Goal: Task Accomplishment & Management: Manage account settings

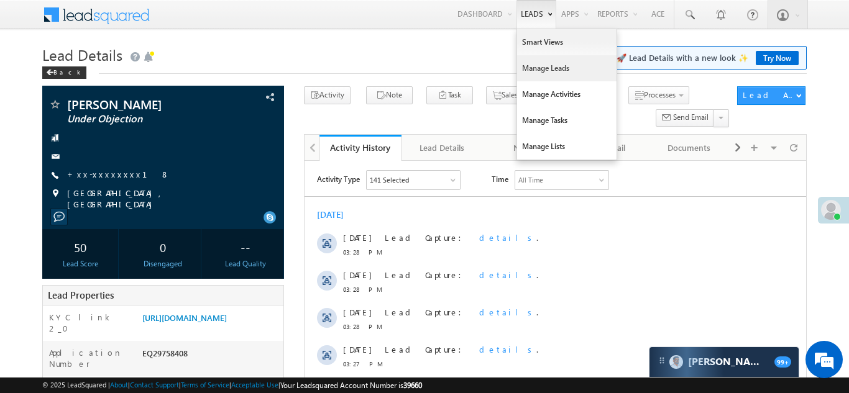
click at [532, 66] on link "Manage Leads" at bounding box center [566, 68] width 99 height 26
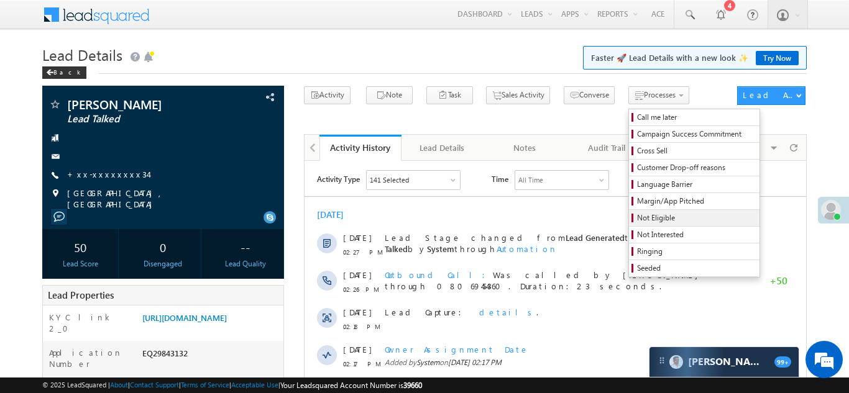
click at [637, 212] on span "Not Eligible" at bounding box center [696, 217] width 118 height 11
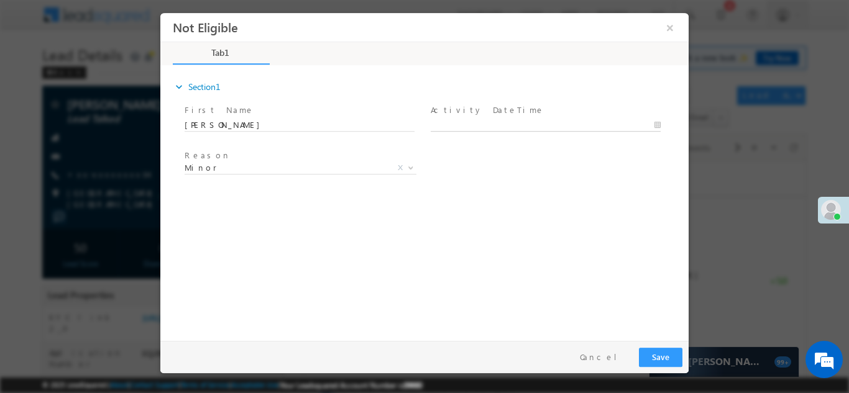
click at [491, 123] on body "Not Eligible ×" at bounding box center [424, 173] width 528 height 322
type input "10/01/25 3:32 PM"
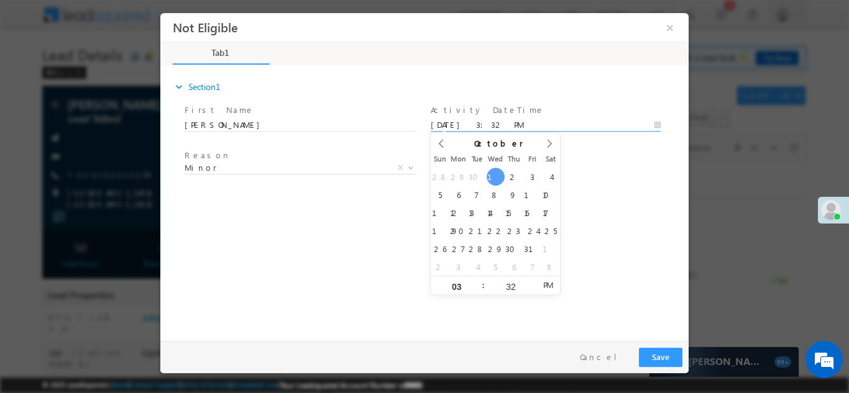
click at [583, 187] on div "Reason * Minor Existing Client Out of India DRA - FDS Termination DRA - Already…" at bounding box center [435, 170] width 506 height 46
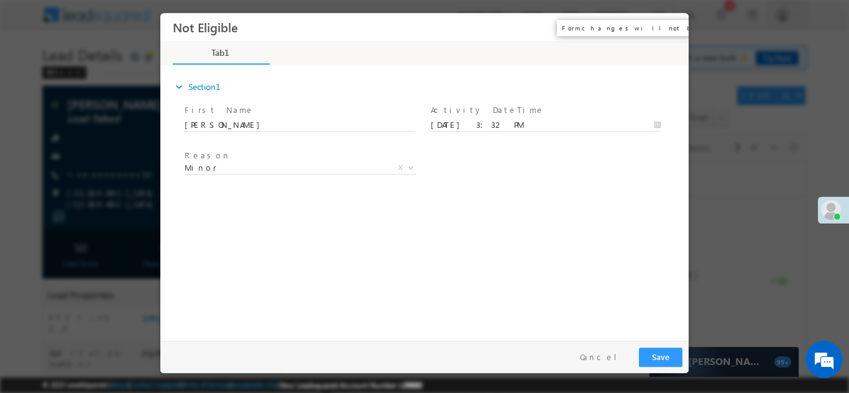
click at [670, 25] on button "×" at bounding box center [669, 27] width 21 height 23
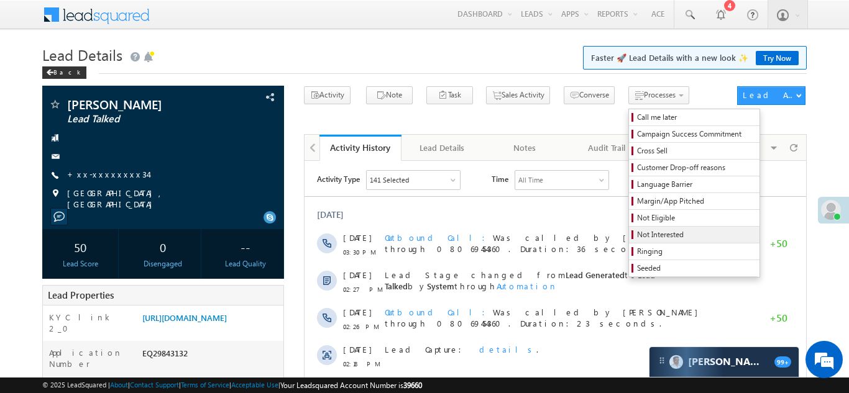
click at [637, 234] on span "Not Interested" at bounding box center [696, 234] width 118 height 11
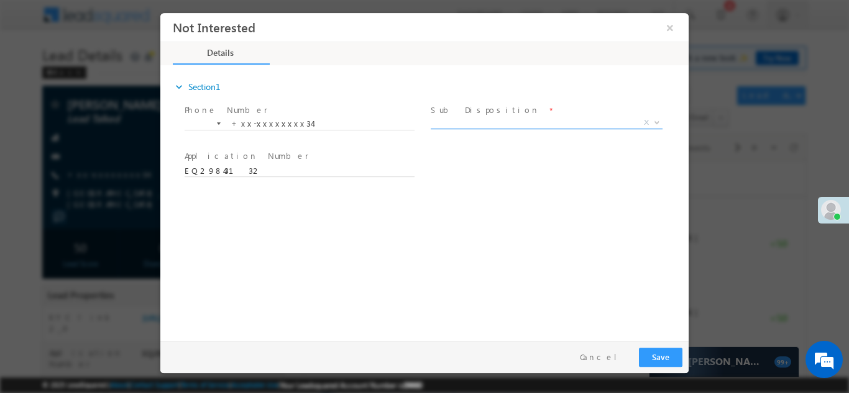
click at [501, 122] on span "X" at bounding box center [547, 122] width 232 height 12
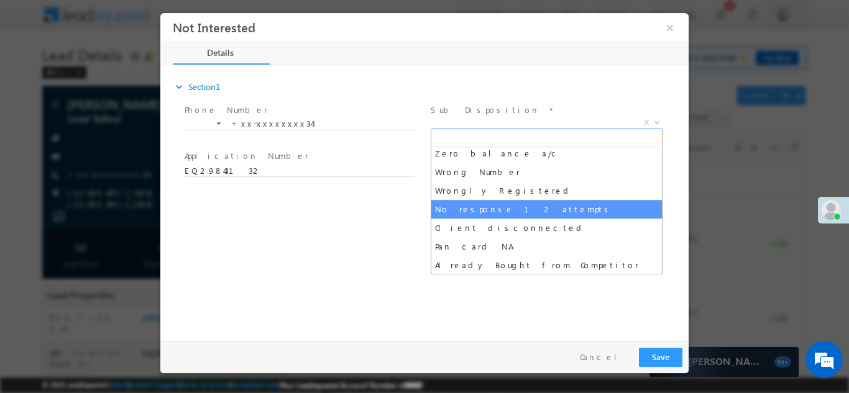
scroll to position [99, 0]
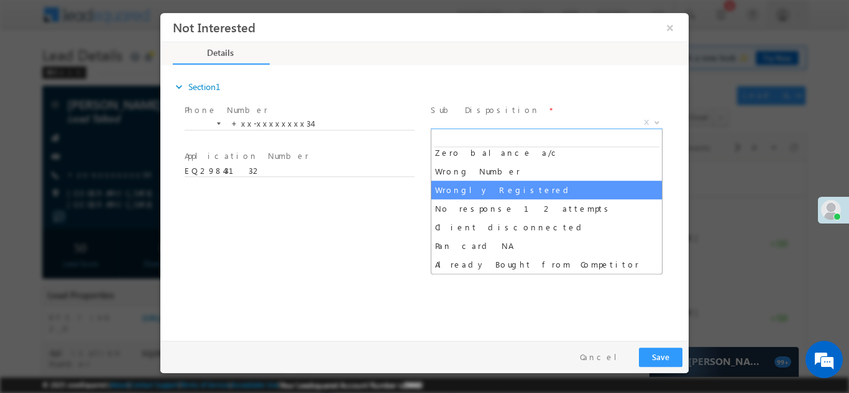
select select "Wrongly Registered"
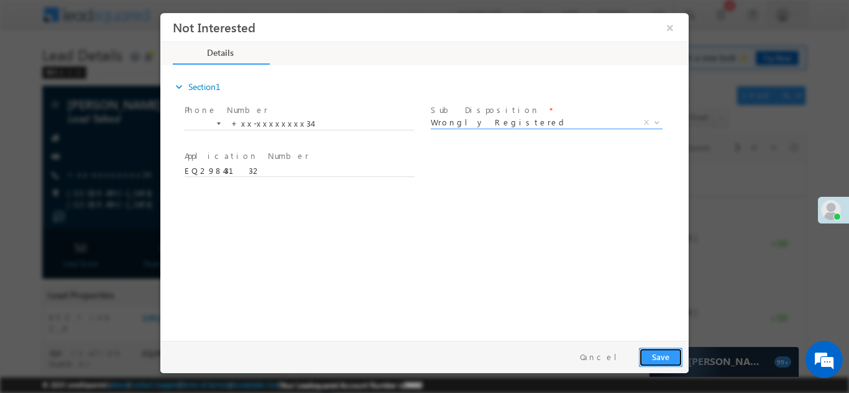
click at [652, 355] on button "Save" at bounding box center [660, 356] width 43 height 19
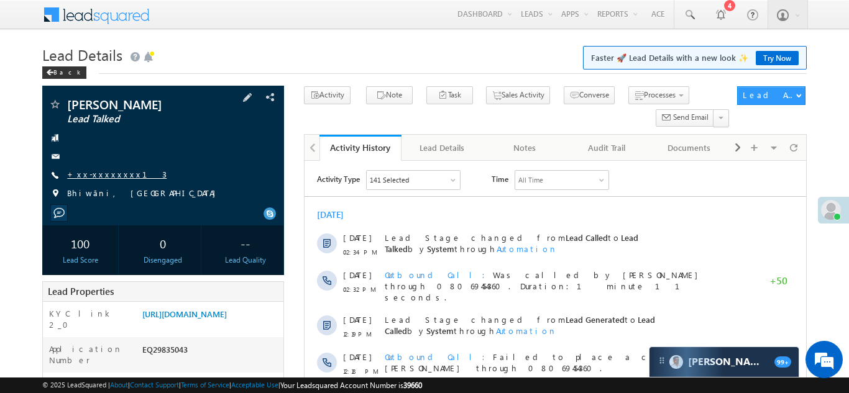
click at [101, 176] on link "+xx-xxxxxxxx13" at bounding box center [116, 174] width 99 height 11
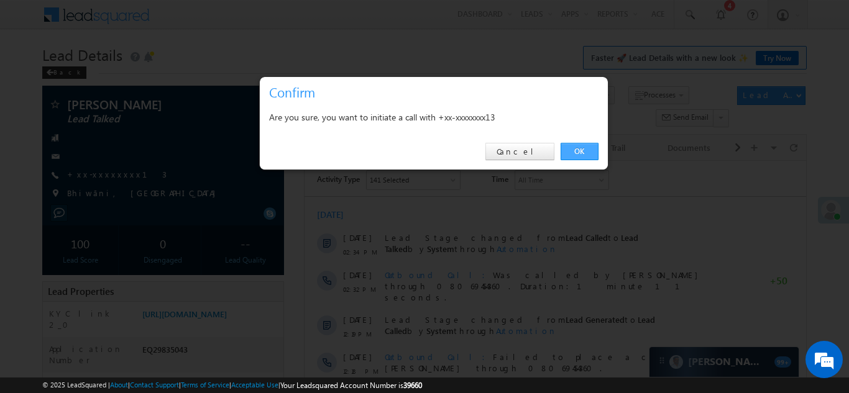
click at [577, 150] on link "OK" at bounding box center [579, 151] width 38 height 17
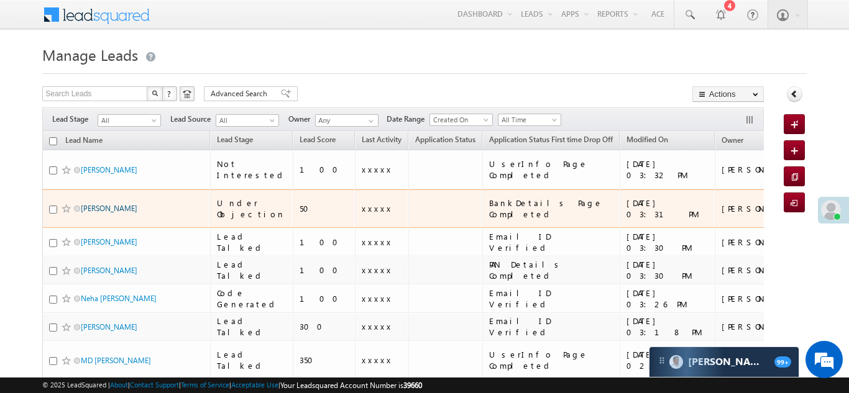
click at [95, 204] on link "[PERSON_NAME]" at bounding box center [109, 208] width 57 height 9
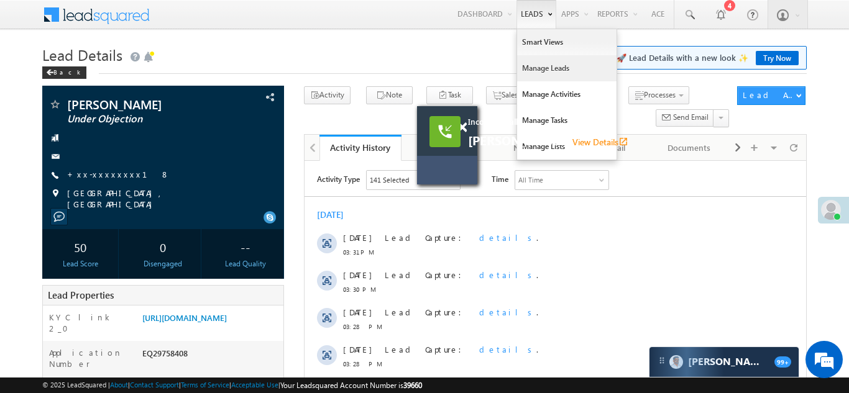
click at [528, 68] on link "Manage Leads" at bounding box center [566, 68] width 99 height 26
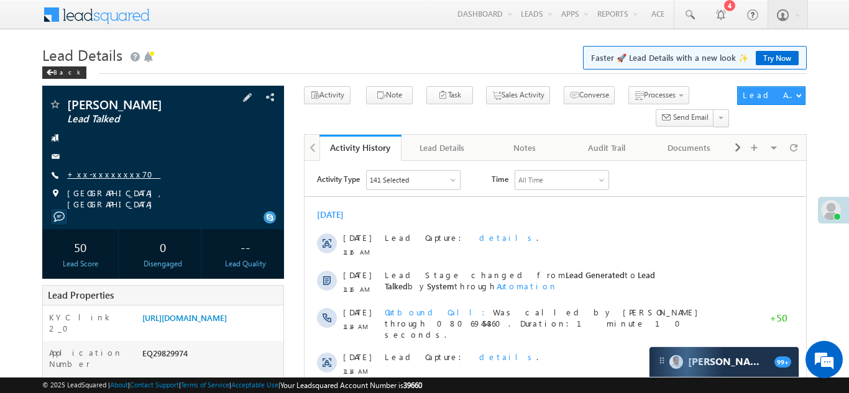
click at [101, 177] on link "+xx-xxxxxxxx70" at bounding box center [113, 174] width 93 height 11
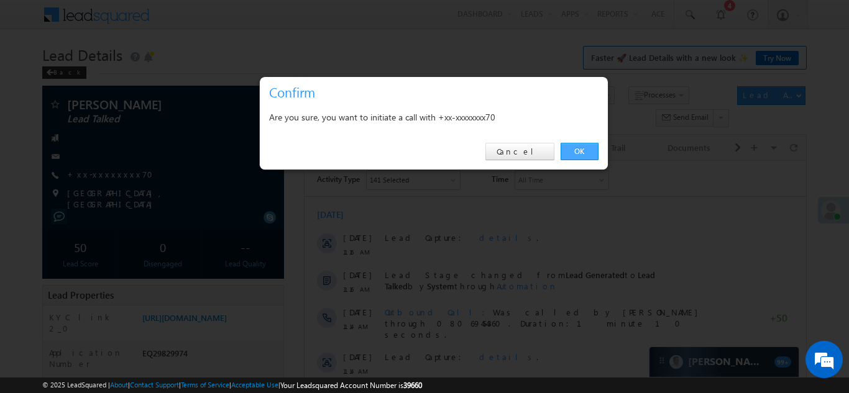
click at [584, 148] on link "OK" at bounding box center [579, 151] width 38 height 17
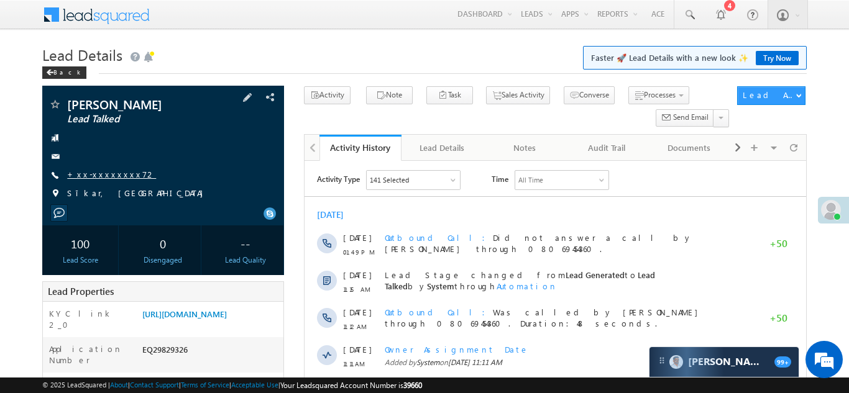
click at [92, 174] on link "+xx-xxxxxxxx72" at bounding box center [111, 174] width 89 height 11
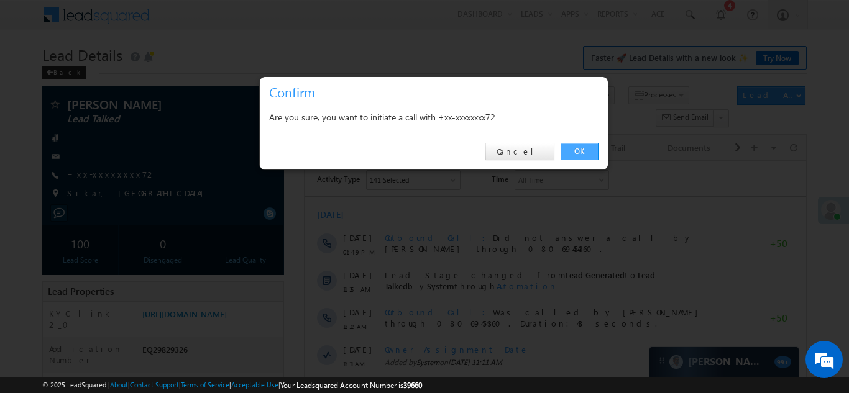
click at [575, 150] on link "OK" at bounding box center [579, 151] width 38 height 17
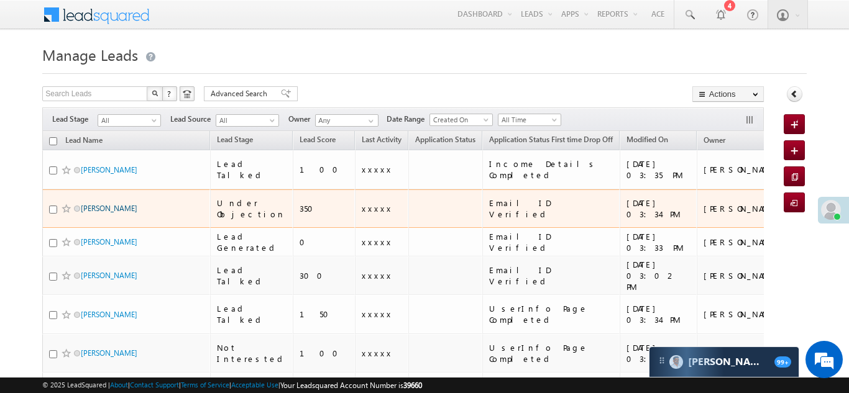
click at [93, 204] on link "Meraj" at bounding box center [109, 208] width 57 height 9
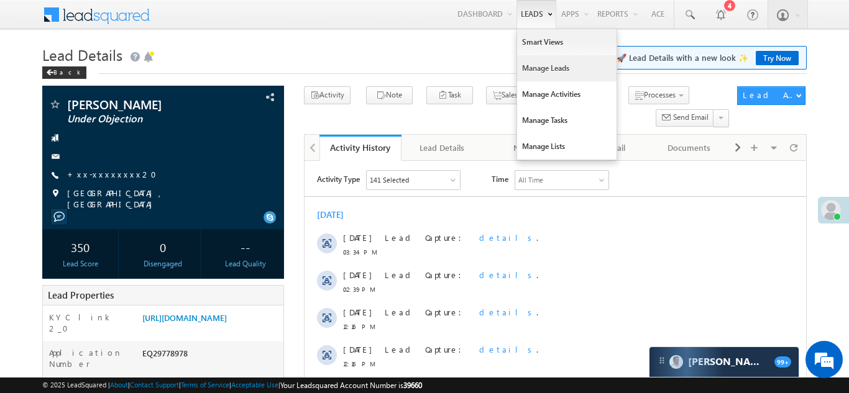
click at [533, 66] on link "Manage Leads" at bounding box center [566, 68] width 99 height 26
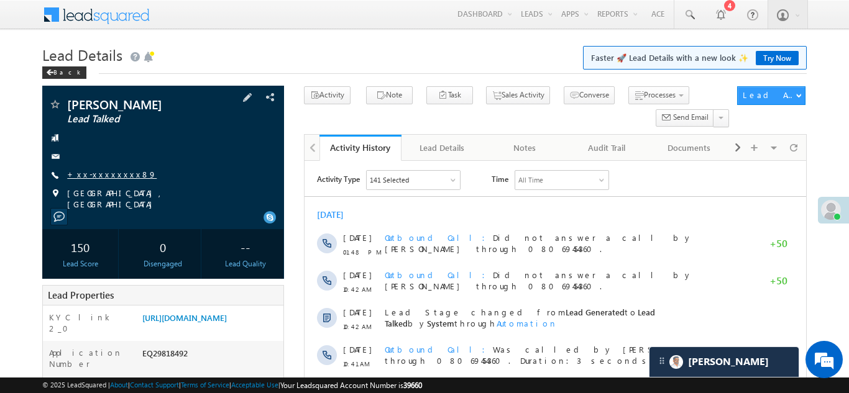
click at [109, 176] on link "+xx-xxxxxxxx89" at bounding box center [111, 174] width 89 height 11
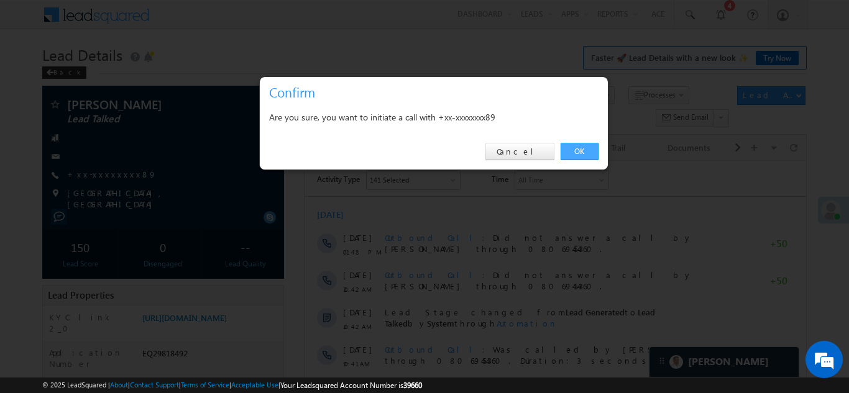
click at [578, 145] on link "OK" at bounding box center [579, 151] width 38 height 17
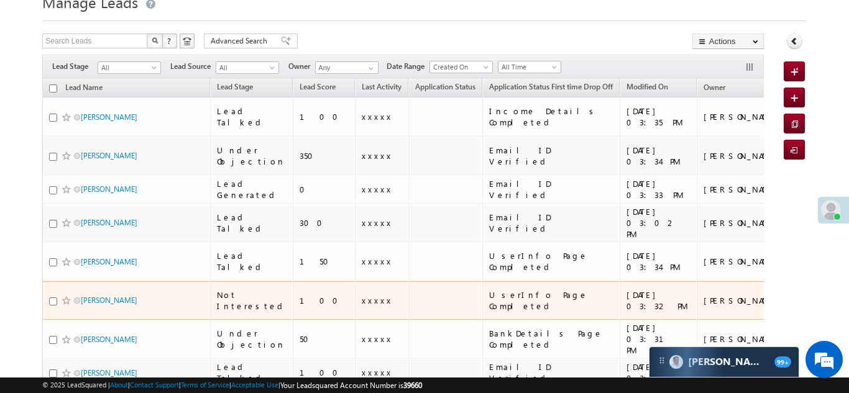
scroll to position [12, 0]
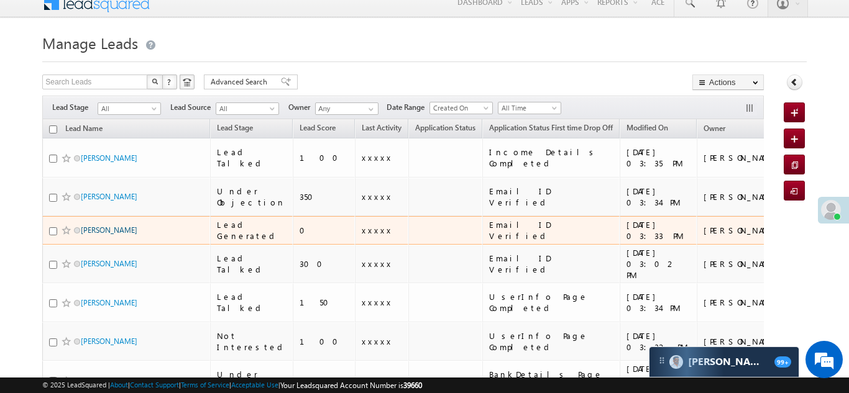
click at [103, 226] on link "Jayprakash bharti" at bounding box center [109, 230] width 57 height 9
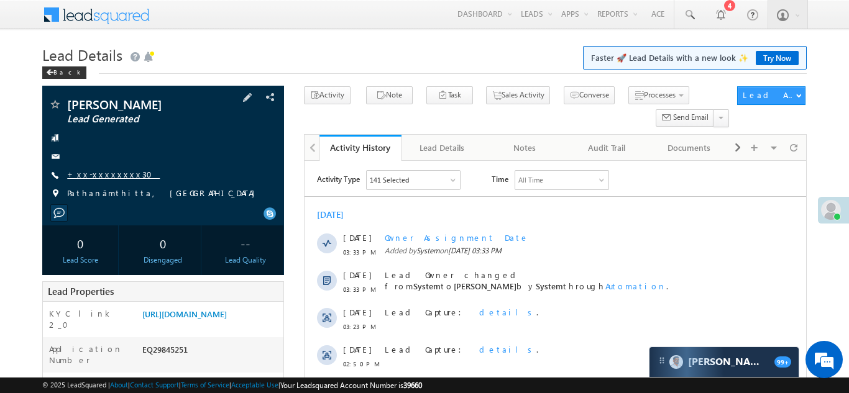
click at [105, 173] on link "+xx-xxxxxxxx30" at bounding box center [113, 174] width 93 height 11
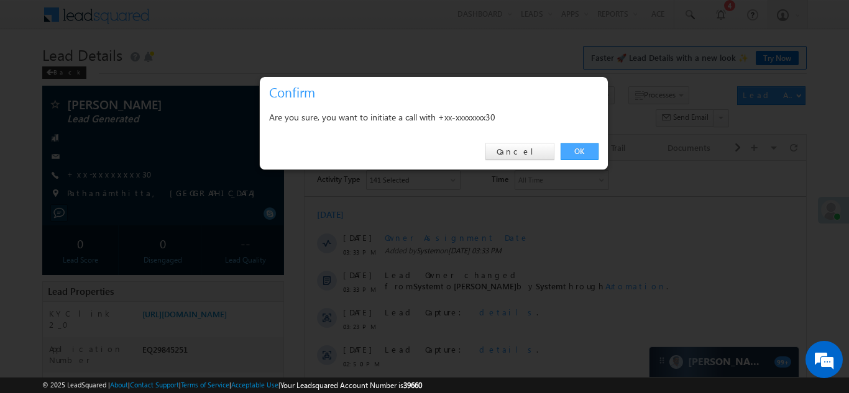
click at [578, 150] on link "OK" at bounding box center [579, 151] width 38 height 17
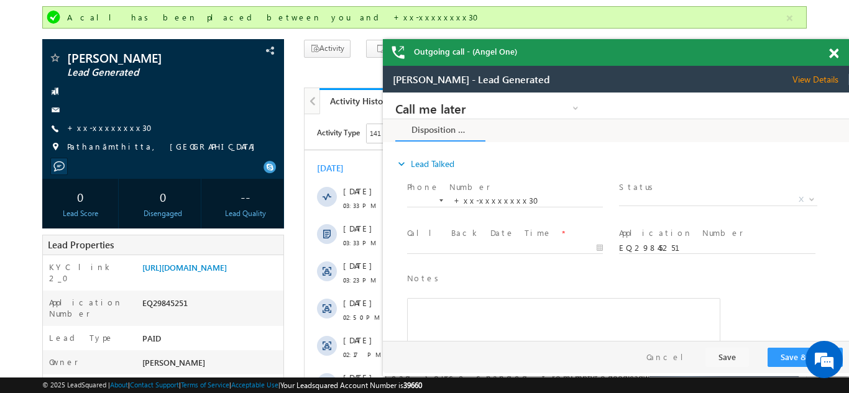
click at [829, 53] on span at bounding box center [833, 53] width 9 height 11
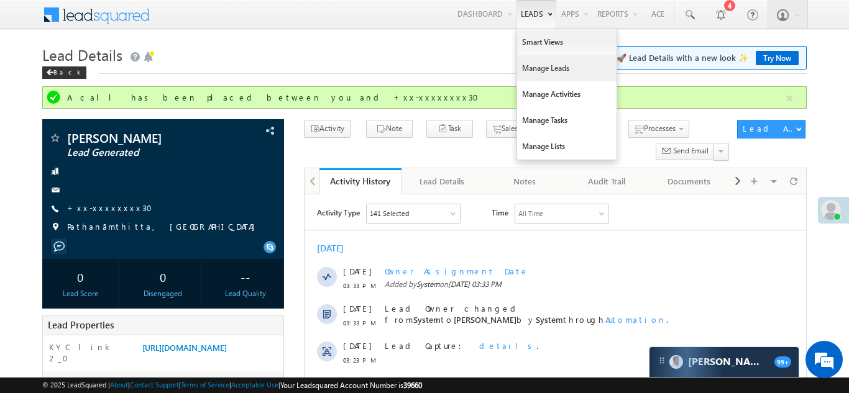
click at [531, 66] on link "Manage Leads" at bounding box center [566, 68] width 99 height 26
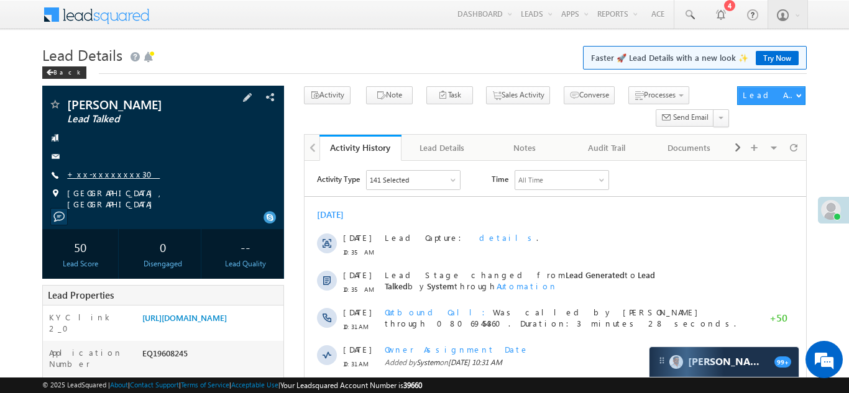
click at [98, 176] on link "+xx-xxxxxxxx30" at bounding box center [113, 174] width 93 height 11
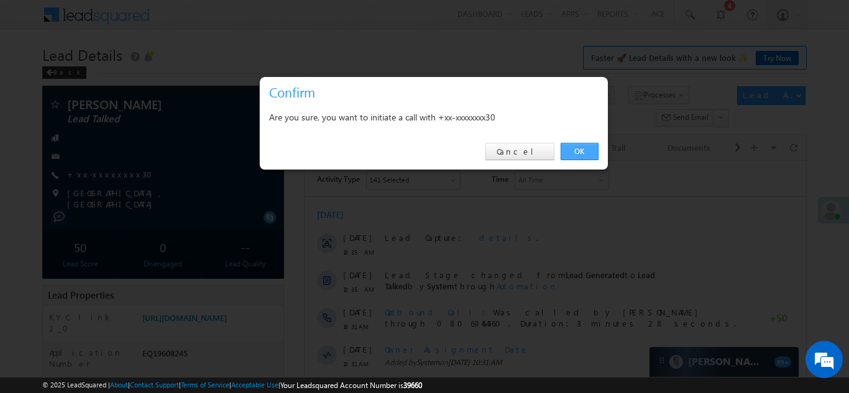
click at [579, 147] on link "OK" at bounding box center [579, 151] width 38 height 17
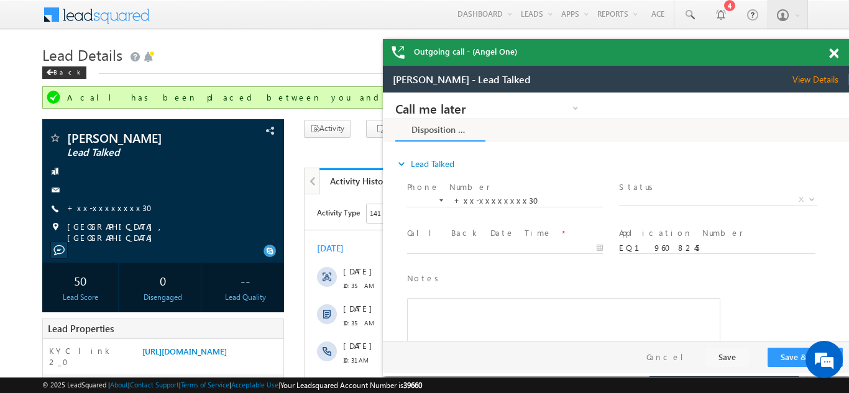
drag, startPoint x: 835, startPoint y: 53, endPoint x: 159, endPoint y: 26, distance: 676.5
click at [835, 53] on span at bounding box center [833, 53] width 9 height 11
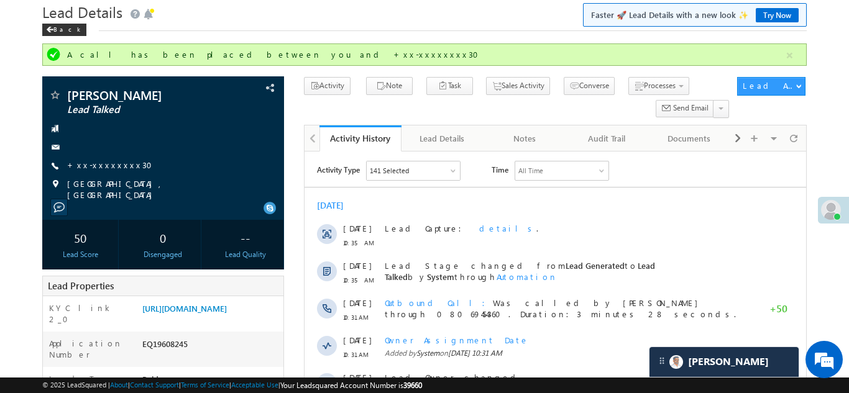
scroll to position [162, 0]
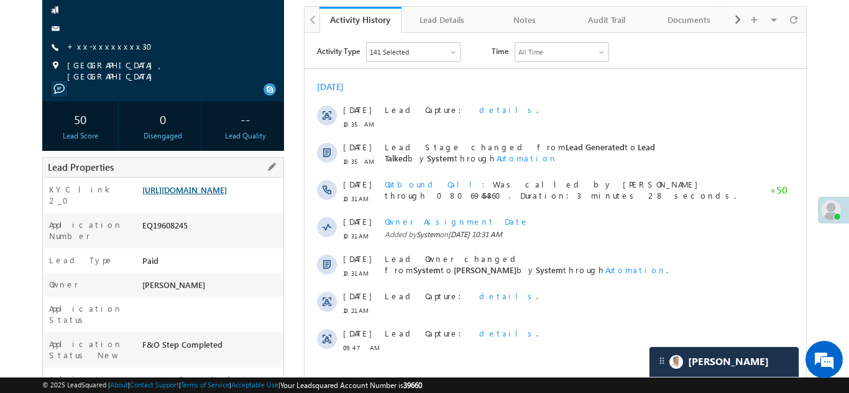
click at [206, 195] on link "https://angelbroking1-pk3em7sa.customui-test.leadsquared.com?leadId=ea374365-fd…" at bounding box center [184, 190] width 84 height 11
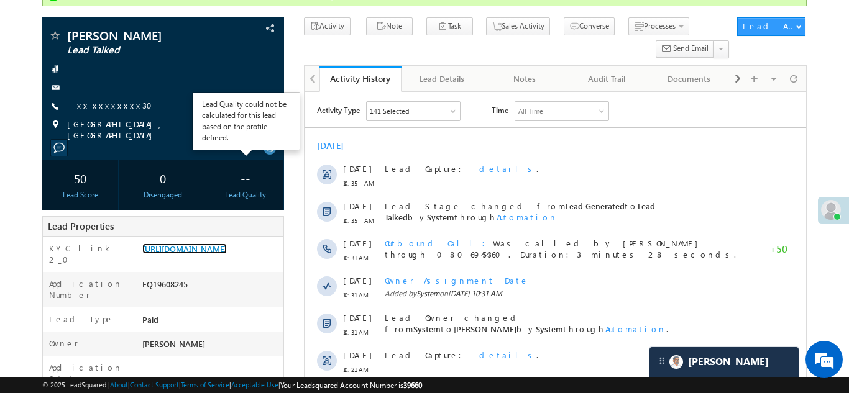
scroll to position [99, 0]
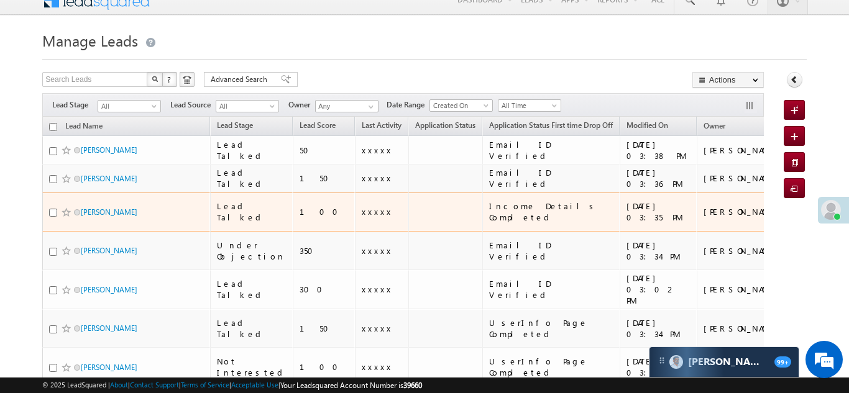
scroll to position [19, 0]
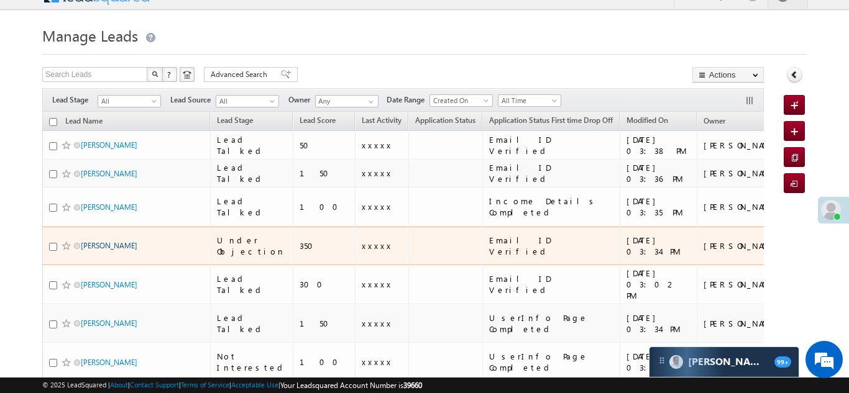
click at [90, 241] on link "[PERSON_NAME]" at bounding box center [109, 245] width 57 height 9
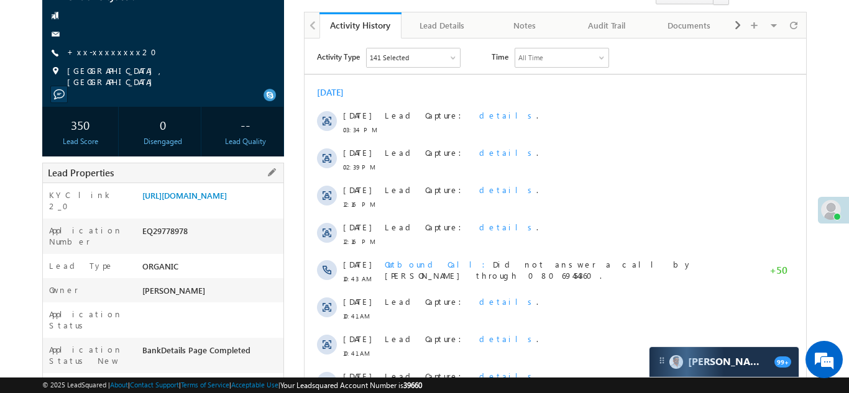
scroll to position [119, 0]
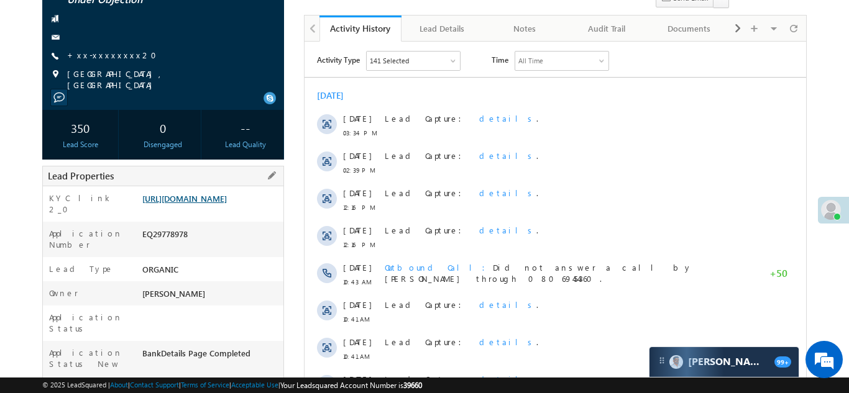
click at [192, 204] on link "[URL][DOMAIN_NAME]" at bounding box center [184, 198] width 84 height 11
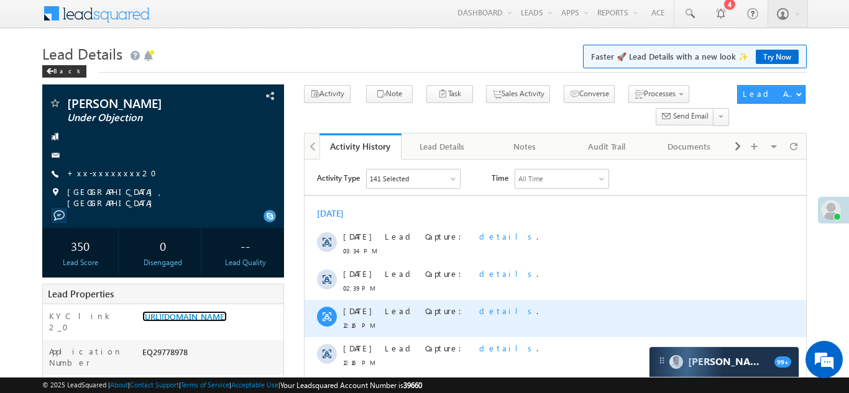
scroll to position [0, 0]
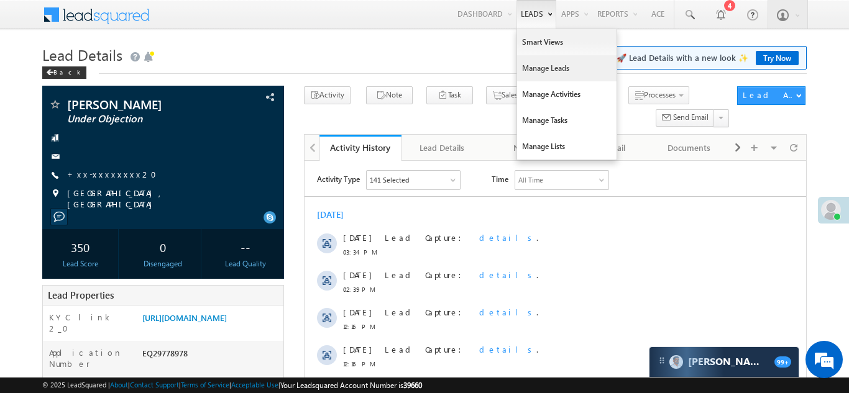
click at [534, 70] on link "Manage Leads" at bounding box center [566, 68] width 99 height 26
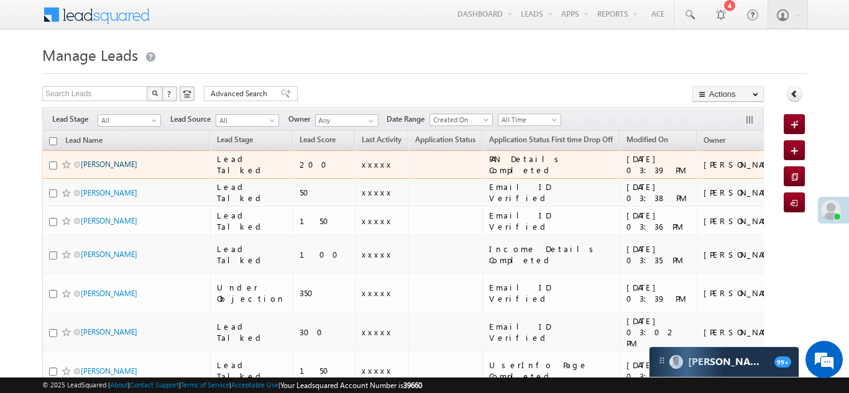
click at [124, 167] on link "[PERSON_NAME]" at bounding box center [109, 164] width 57 height 9
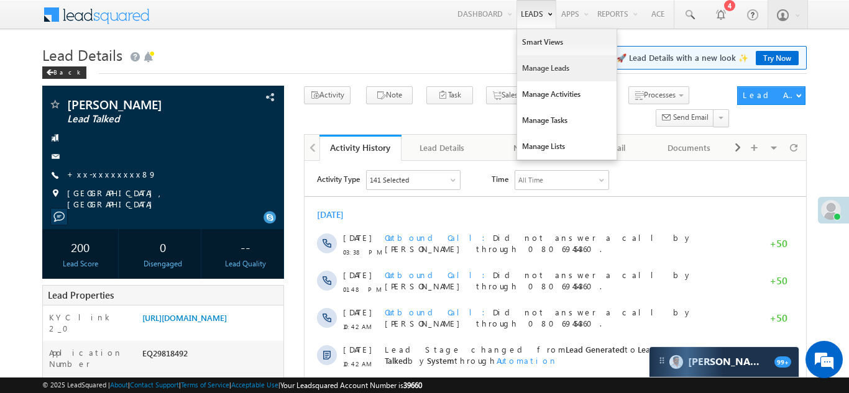
click at [530, 72] on link "Manage Leads" at bounding box center [566, 68] width 99 height 26
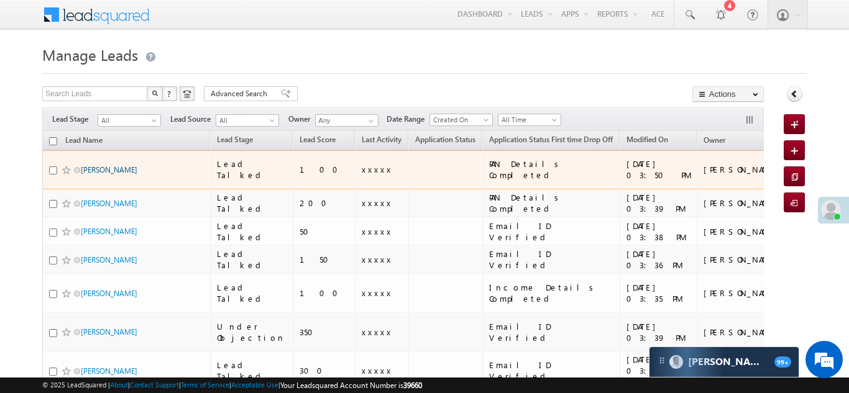
click at [94, 166] on link "[PERSON_NAME]" at bounding box center [109, 169] width 57 height 9
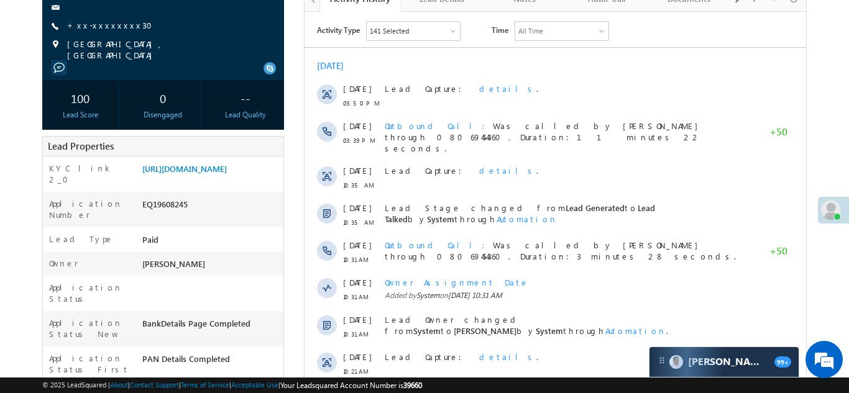
scroll to position [157, 0]
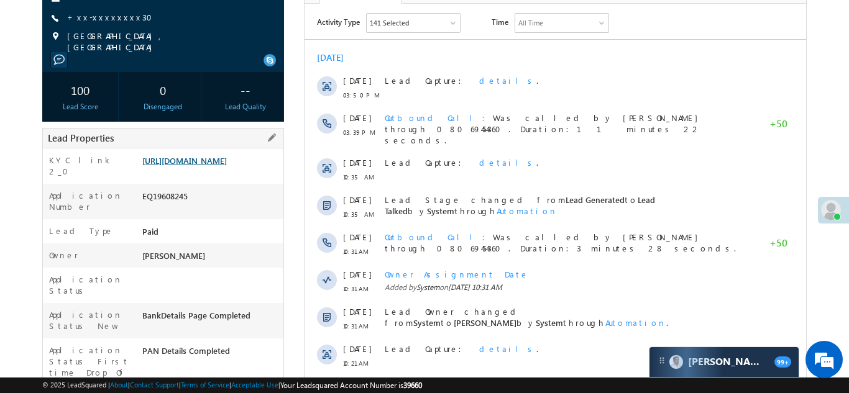
click at [205, 166] on link "https://angelbroking1-pk3em7sa.customui-test.leadsquared.com?leadId=ea374365-fd…" at bounding box center [184, 160] width 84 height 11
click at [195, 163] on link "https://angelbroking1-pk3em7sa.customui-test.leadsquared.com?leadId=ea374365-fd…" at bounding box center [184, 160] width 84 height 11
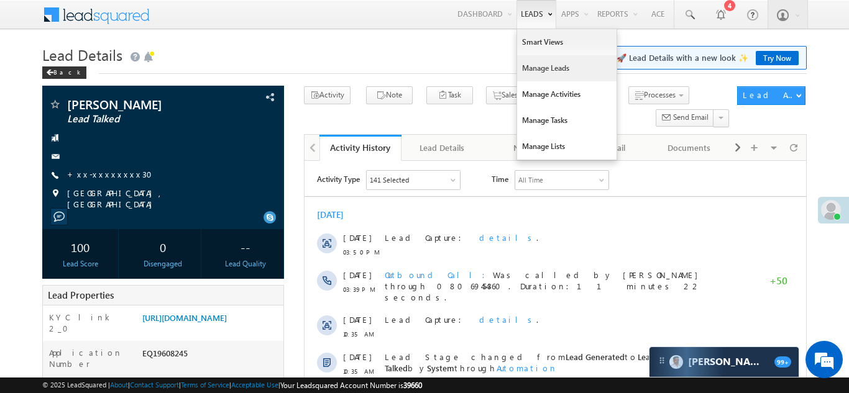
click at [545, 67] on link "Manage Leads" at bounding box center [566, 68] width 99 height 26
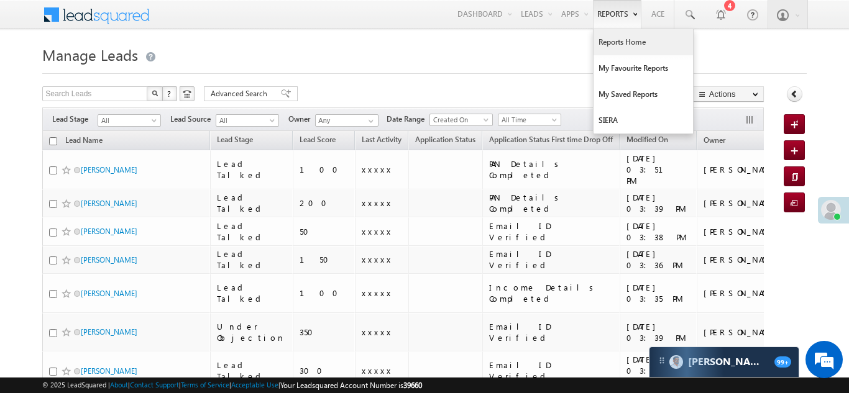
click at [618, 40] on link "Reports Home" at bounding box center [642, 42] width 99 height 26
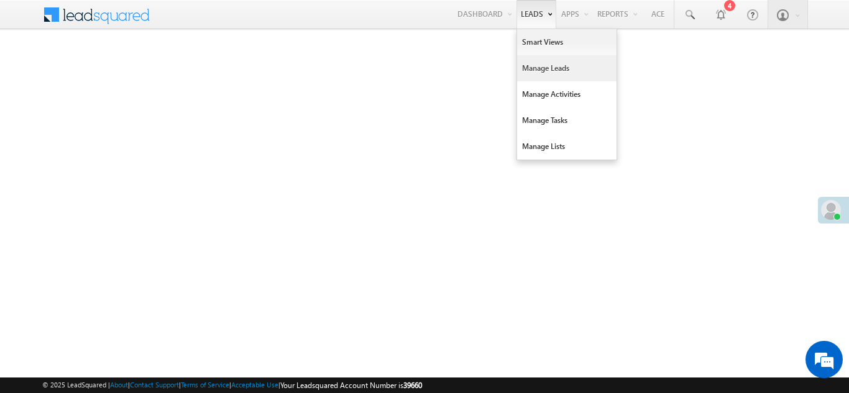
click at [532, 72] on link "Manage Leads" at bounding box center [566, 68] width 99 height 26
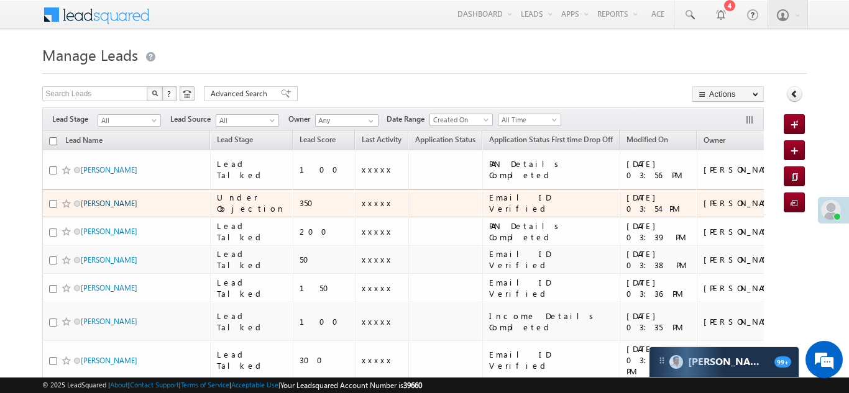
click at [87, 199] on link "[PERSON_NAME]" at bounding box center [109, 203] width 57 height 9
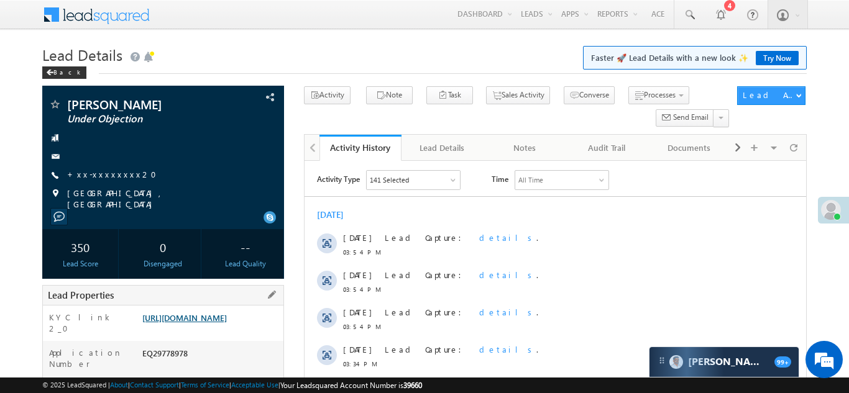
click at [199, 316] on link "[URL][DOMAIN_NAME]" at bounding box center [184, 317] width 84 height 11
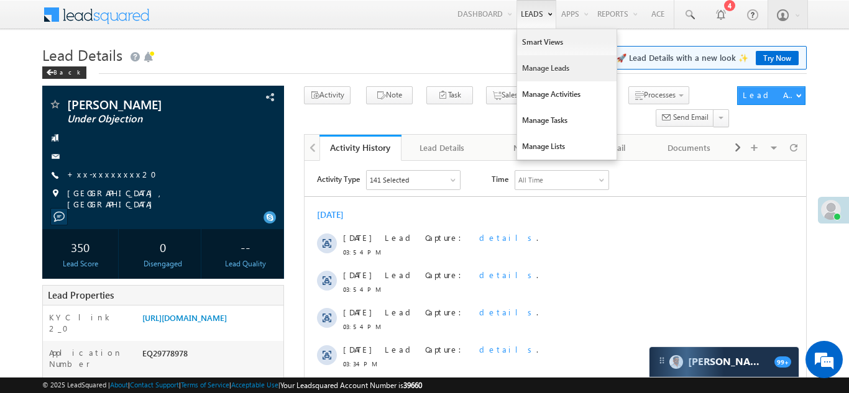
click at [534, 69] on link "Manage Leads" at bounding box center [566, 68] width 99 height 26
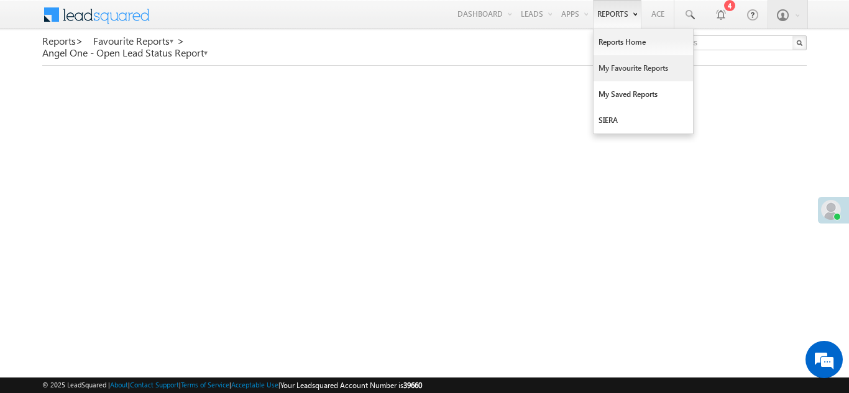
click at [611, 65] on link "My Favourite Reports" at bounding box center [642, 68] width 99 height 26
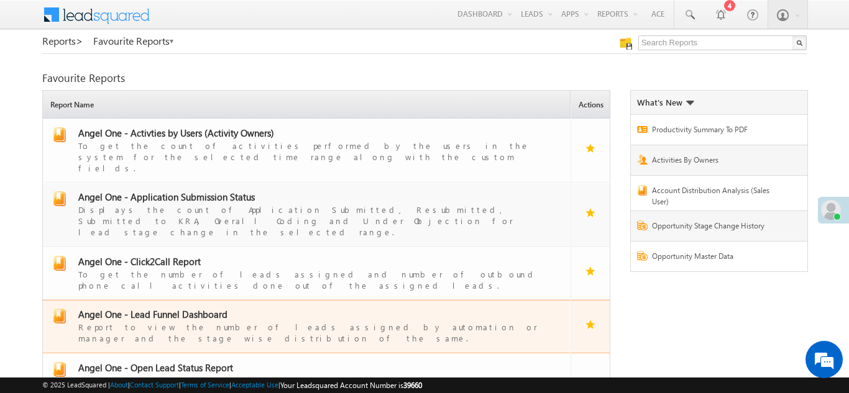
click at [161, 308] on span "Angel One - Lead Funnel Dashboard" at bounding box center [152, 314] width 149 height 12
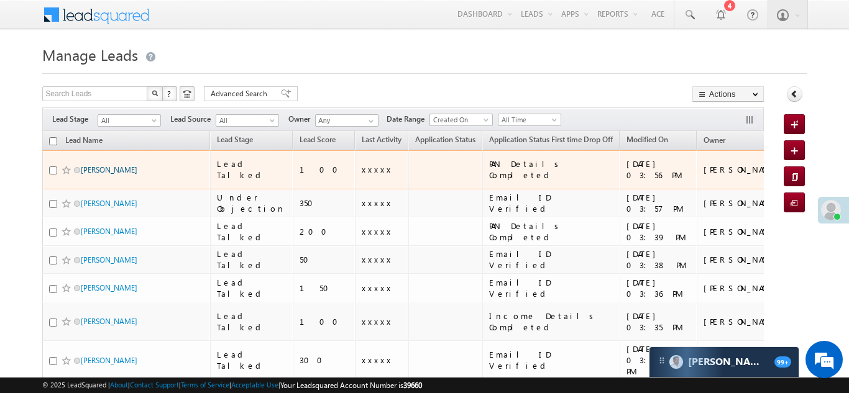
click at [93, 165] on link "[PERSON_NAME]" at bounding box center [109, 169] width 57 height 9
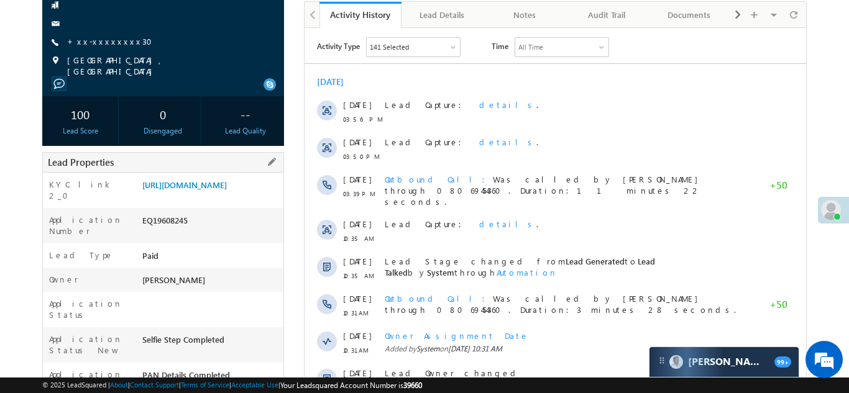
scroll to position [151, 0]
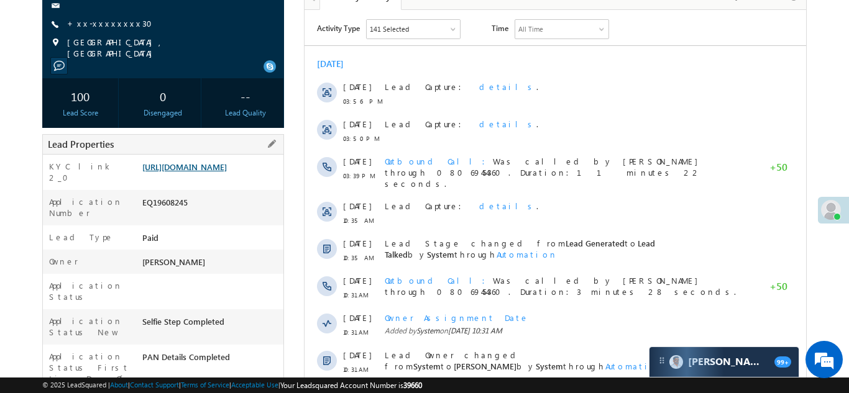
click at [216, 172] on link "https://angelbroking1-pk3em7sa.customui-test.leadsquared.com?leadId=ea374365-fd…" at bounding box center [184, 167] width 84 height 11
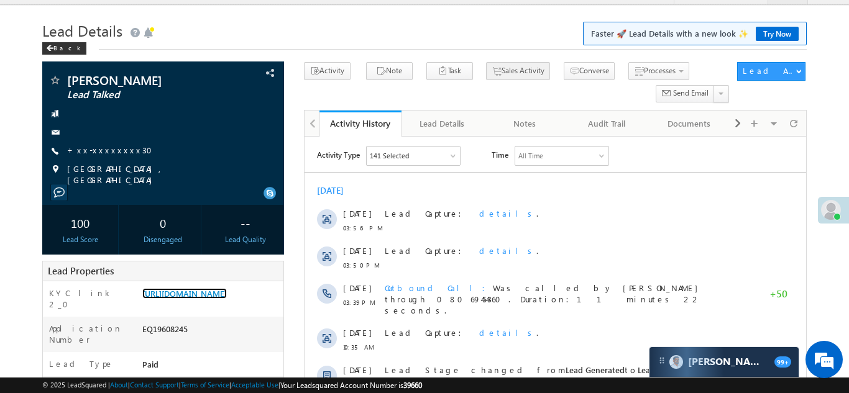
scroll to position [0, 0]
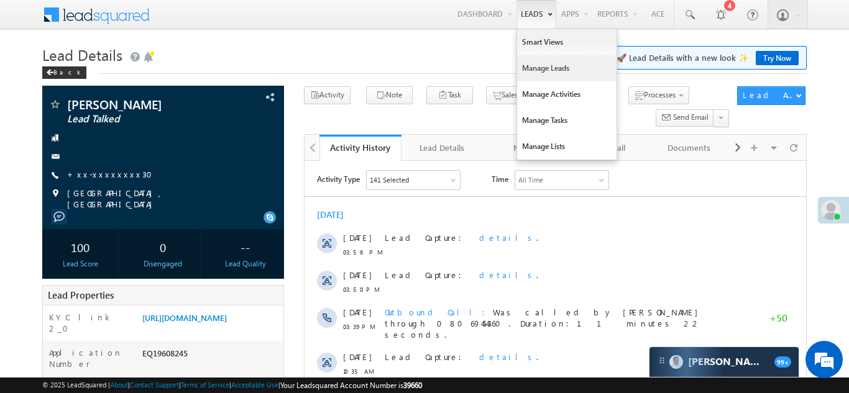
click at [532, 68] on link "Manage Leads" at bounding box center [566, 68] width 99 height 26
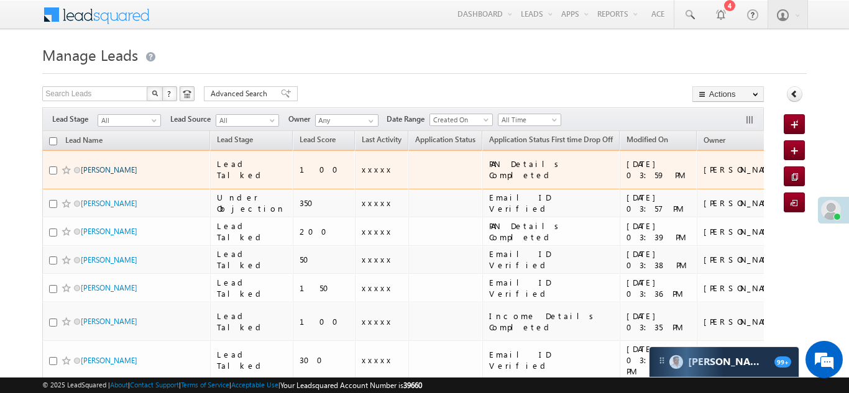
click at [99, 165] on link "[PERSON_NAME]" at bounding box center [109, 169] width 57 height 9
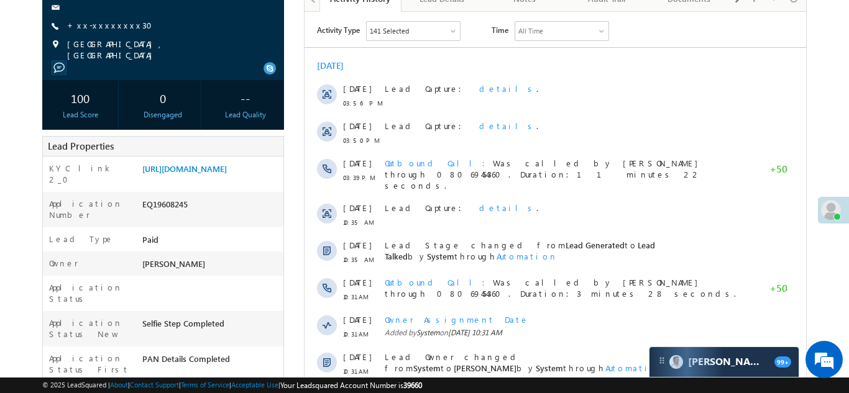
scroll to position [152, 0]
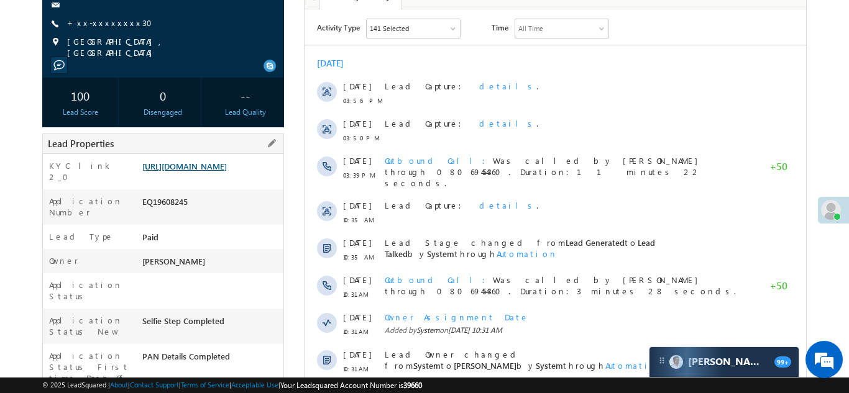
click at [201, 168] on link "https://angelbroking1-pk3em7sa.customui-test.leadsquared.com?leadId=ea374365-fd…" at bounding box center [184, 166] width 84 height 11
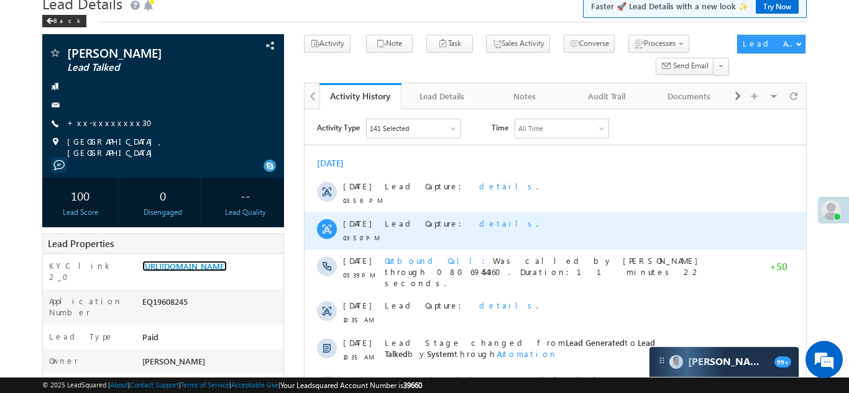
scroll to position [0, 0]
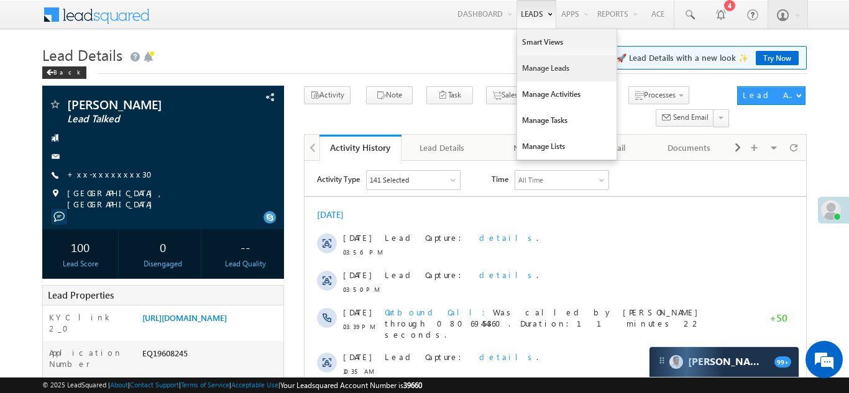
click at [536, 71] on link "Manage Leads" at bounding box center [566, 68] width 99 height 26
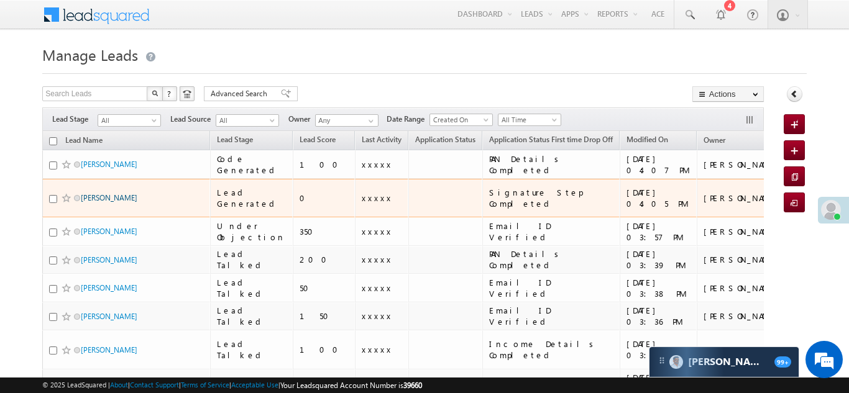
click at [100, 193] on link "[PERSON_NAME]" at bounding box center [109, 197] width 57 height 9
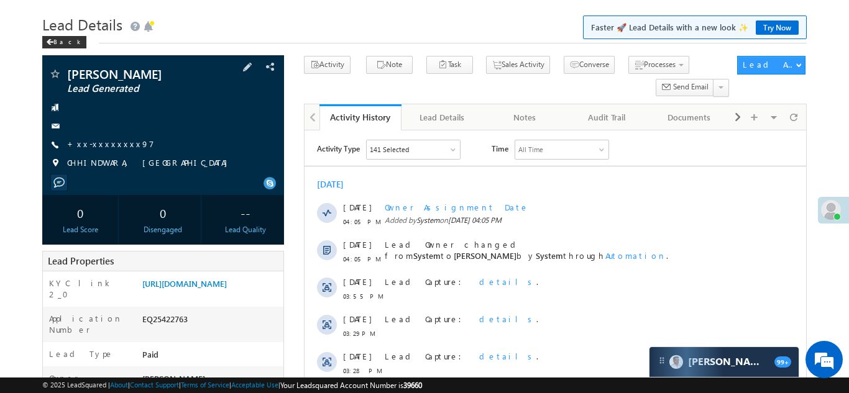
scroll to position [235, 0]
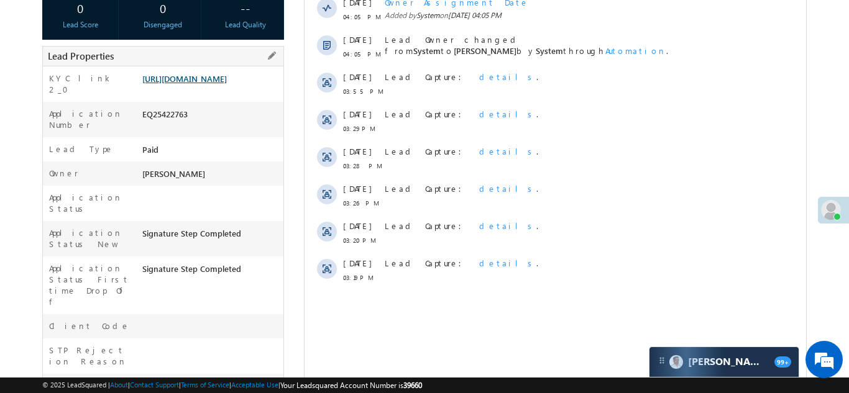
click at [193, 84] on link "[URL][DOMAIN_NAME]" at bounding box center [184, 78] width 84 height 11
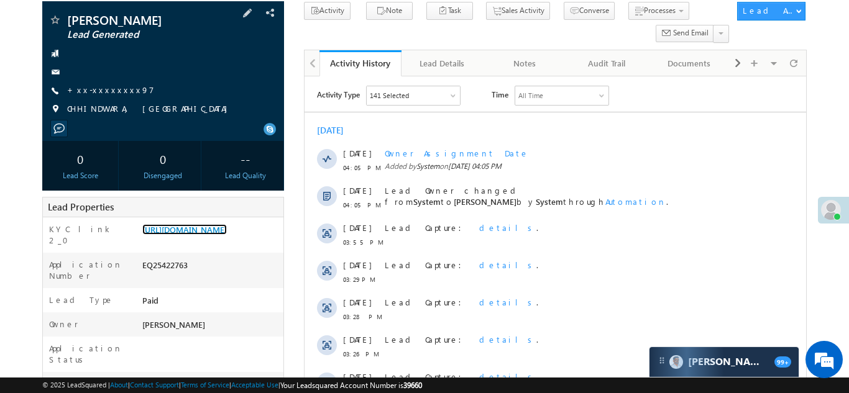
scroll to position [0, 0]
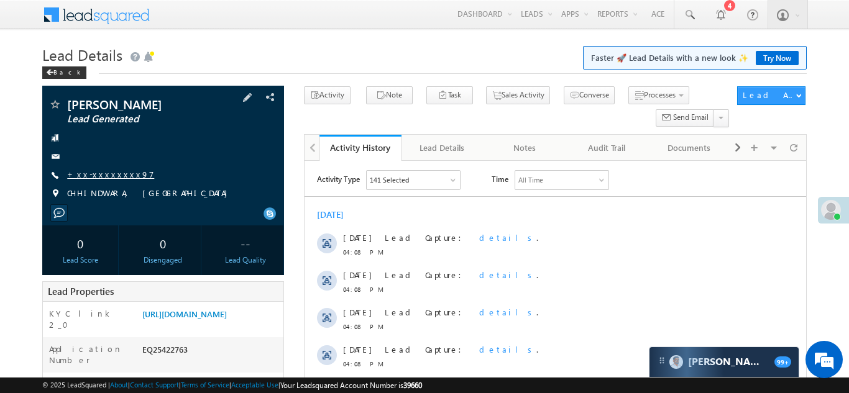
click at [99, 173] on link "+xx-xxxxxxxx97" at bounding box center [110, 174] width 87 height 11
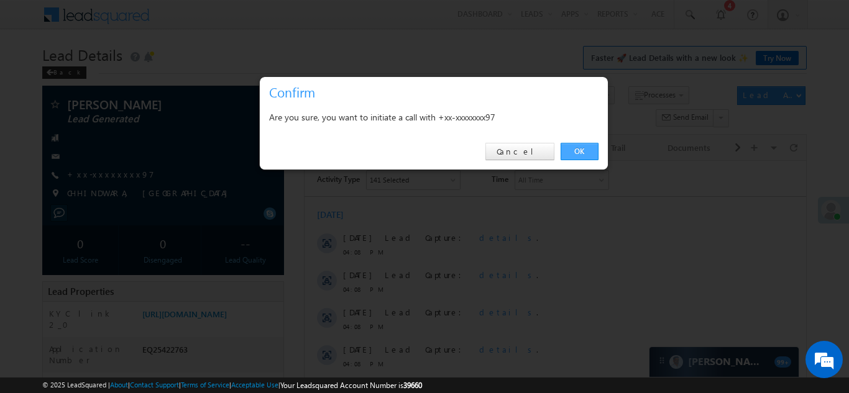
click at [583, 154] on link "OK" at bounding box center [579, 151] width 38 height 17
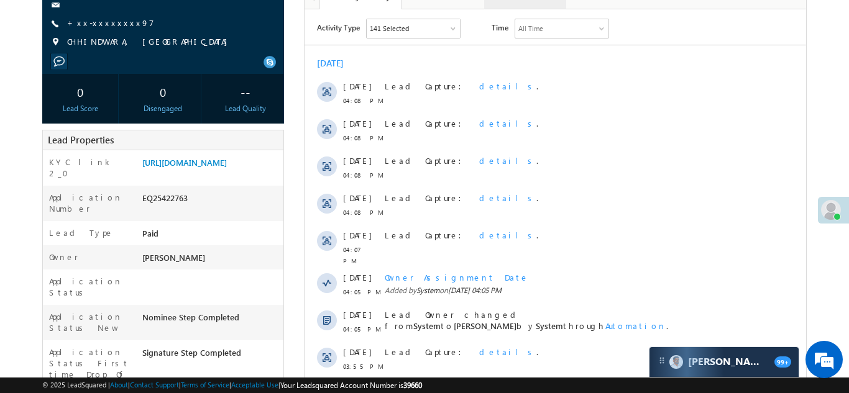
scroll to position [567, 0]
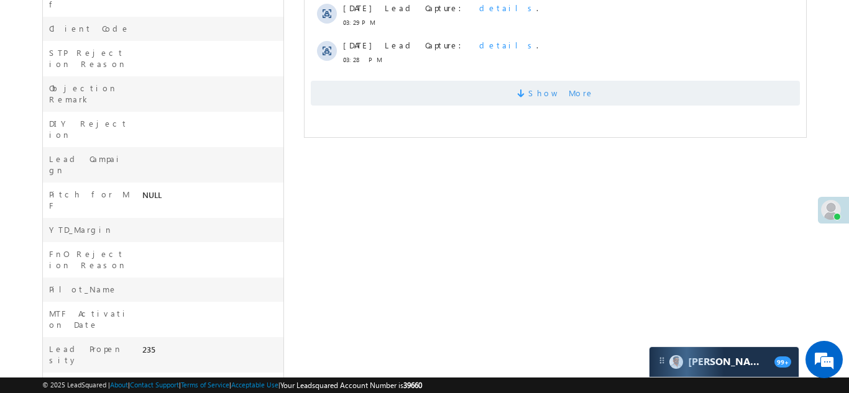
click at [527, 89] on span at bounding box center [521, 95] width 11 height 12
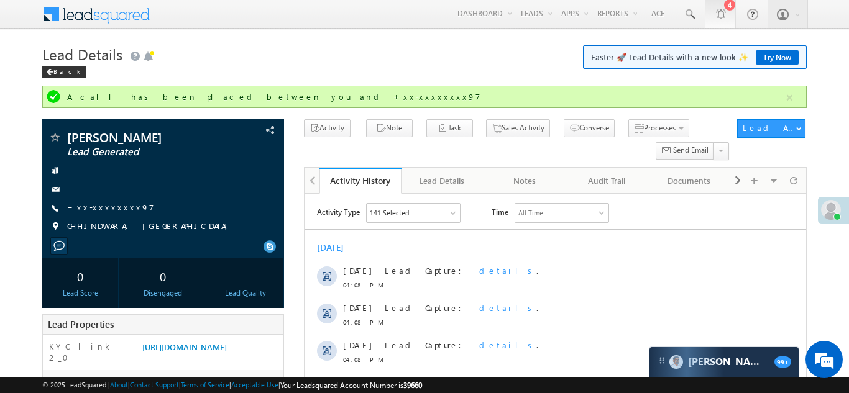
scroll to position [0, 0]
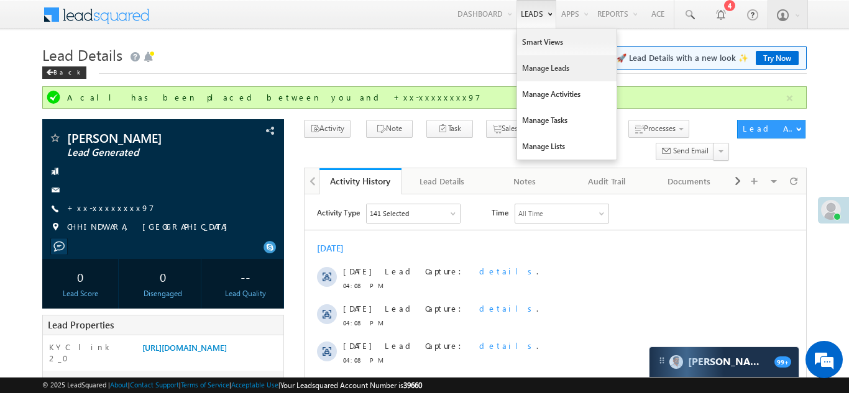
click at [540, 71] on link "Manage Leads" at bounding box center [566, 68] width 99 height 26
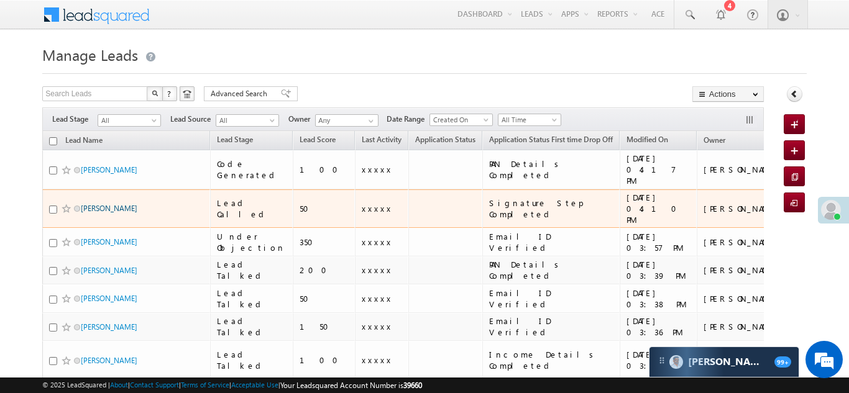
click at [94, 204] on link "Rooplal pandram" at bounding box center [109, 208] width 57 height 9
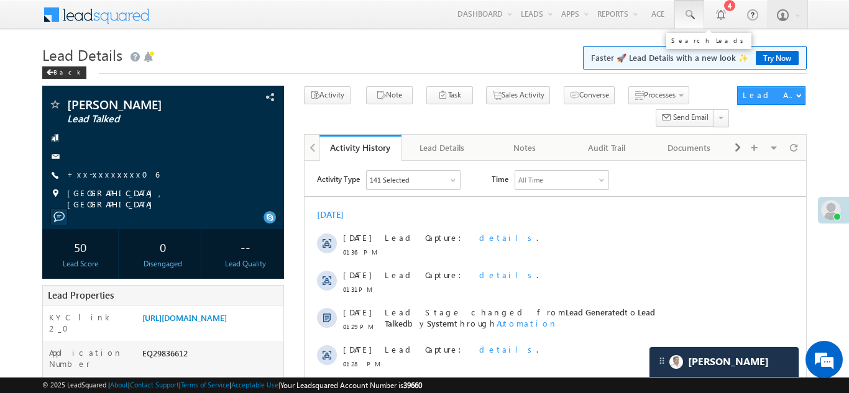
click at [691, 9] on span at bounding box center [689, 15] width 12 height 12
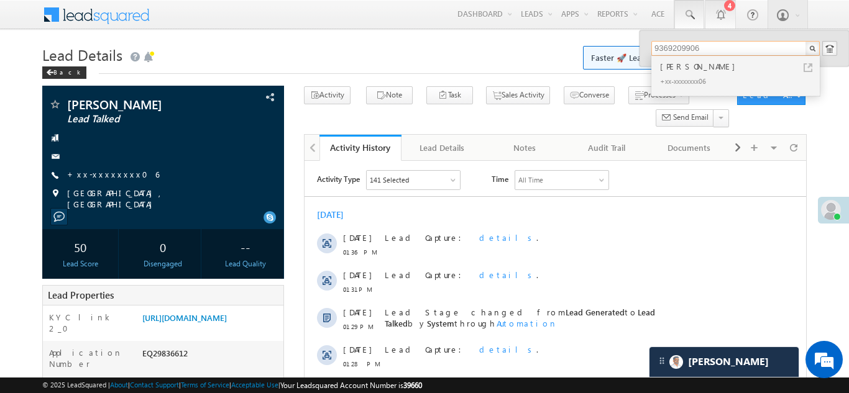
type input "9369209906"
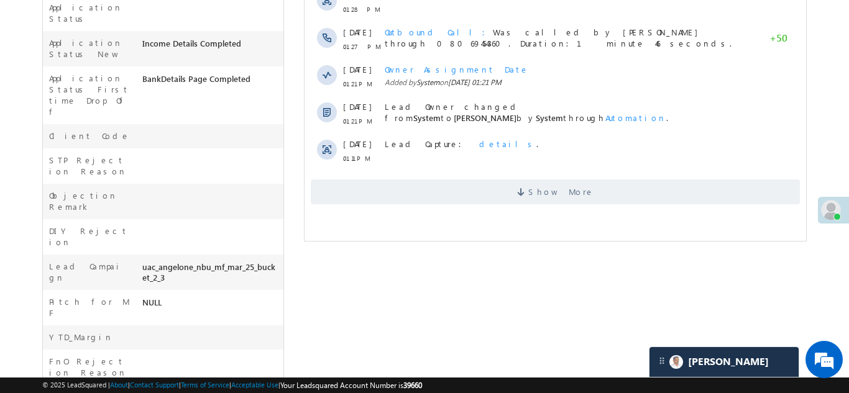
scroll to position [524, 0]
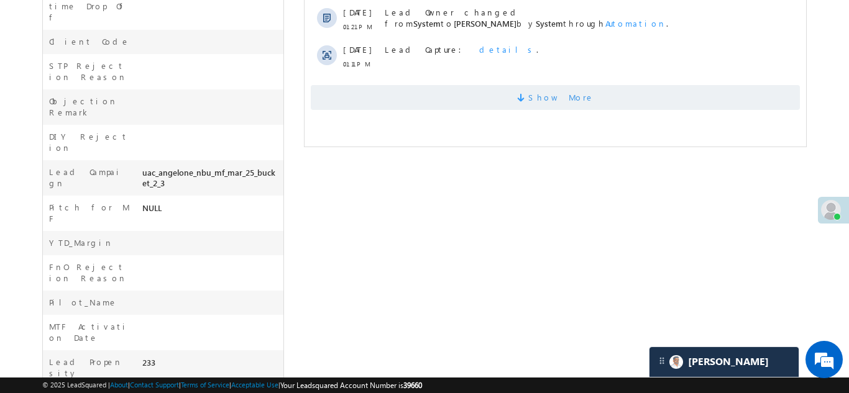
click at [490, 96] on span "Show More" at bounding box center [554, 97] width 489 height 25
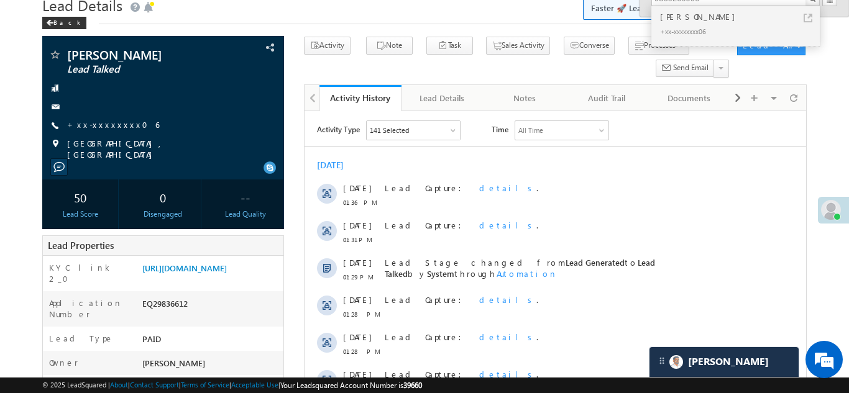
scroll to position [0, 0]
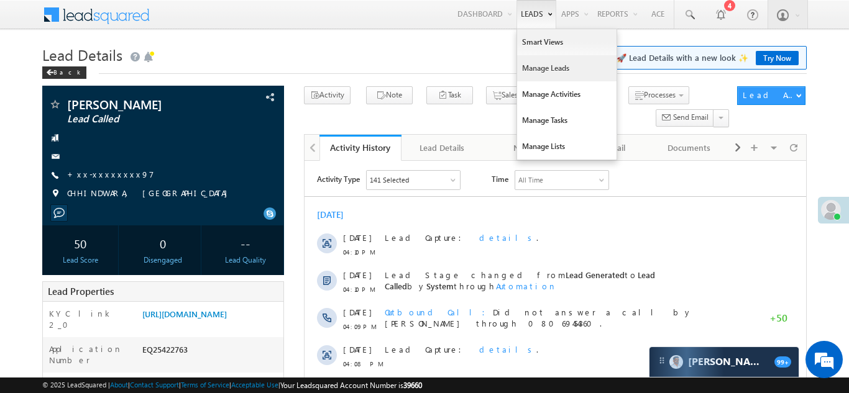
click at [535, 68] on link "Manage Leads" at bounding box center [566, 68] width 99 height 26
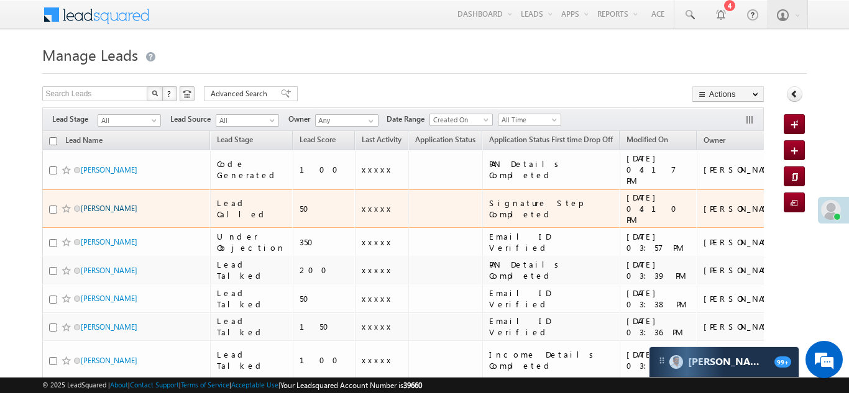
click at [93, 204] on link "[PERSON_NAME]" at bounding box center [109, 208] width 57 height 9
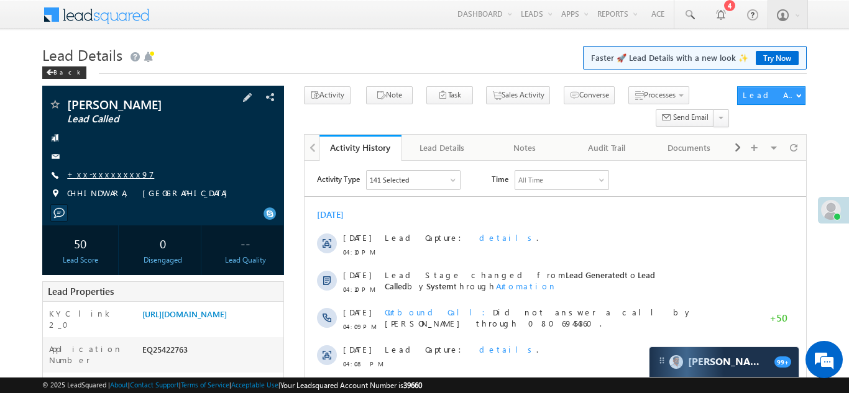
click at [103, 173] on link "+xx-xxxxxxxx97" at bounding box center [110, 174] width 87 height 11
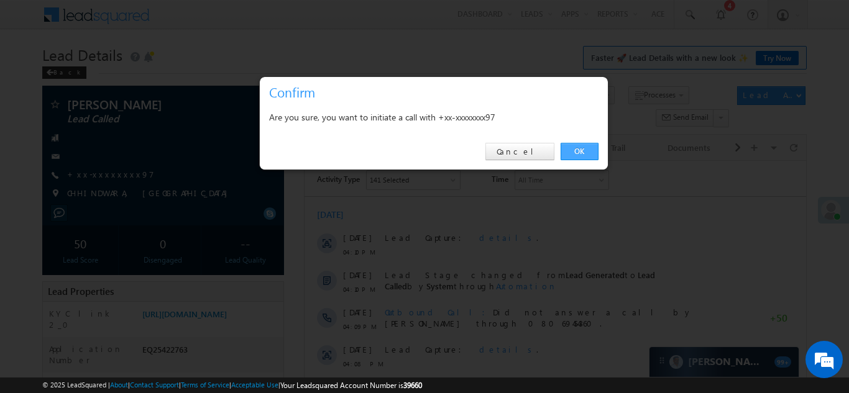
click at [577, 150] on link "OK" at bounding box center [579, 151] width 38 height 17
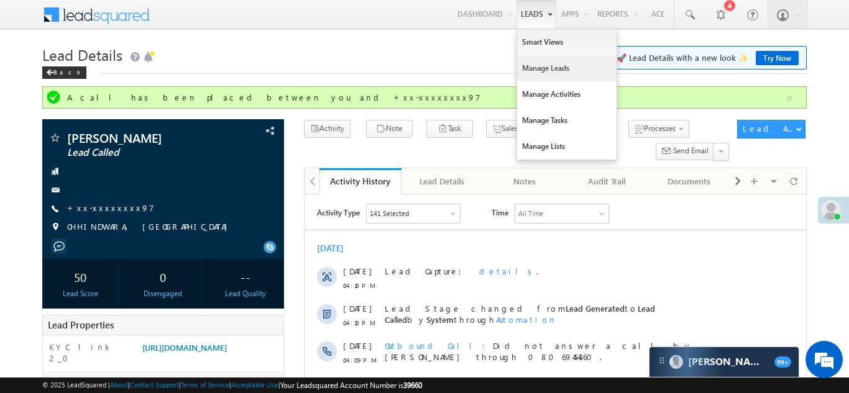
click at [538, 68] on link "Manage Leads" at bounding box center [566, 68] width 99 height 26
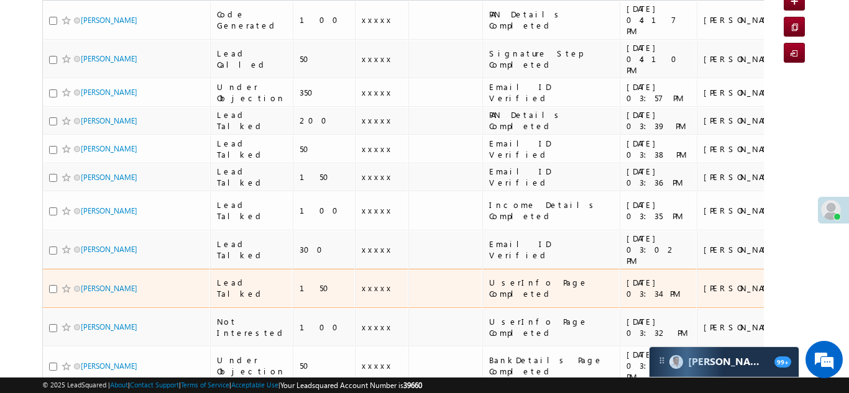
scroll to position [165, 0]
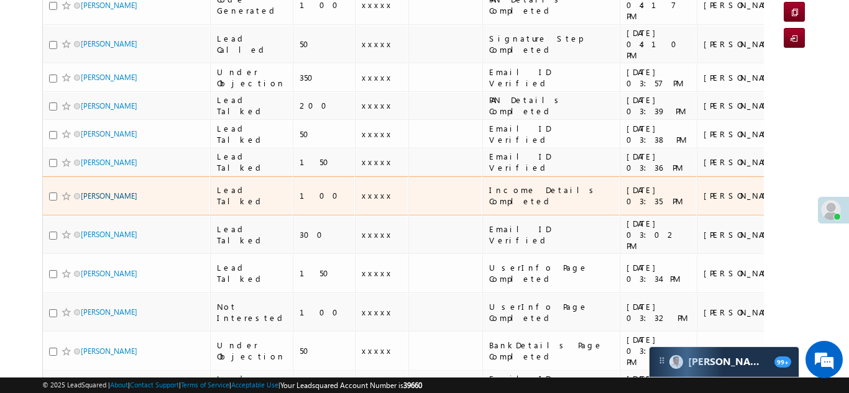
click at [111, 191] on link "[PERSON_NAME]" at bounding box center [109, 195] width 57 height 9
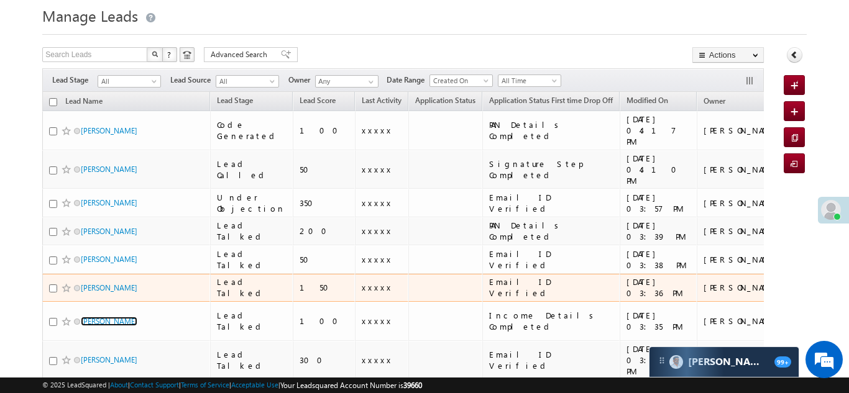
scroll to position [16, 0]
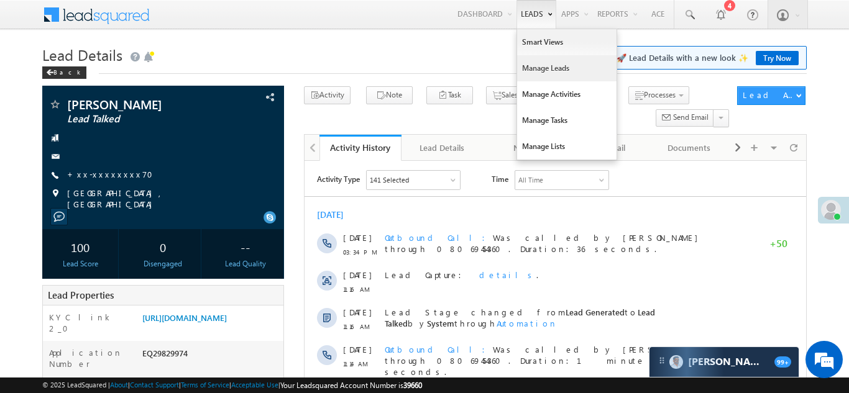
click at [547, 67] on link "Manage Leads" at bounding box center [566, 68] width 99 height 26
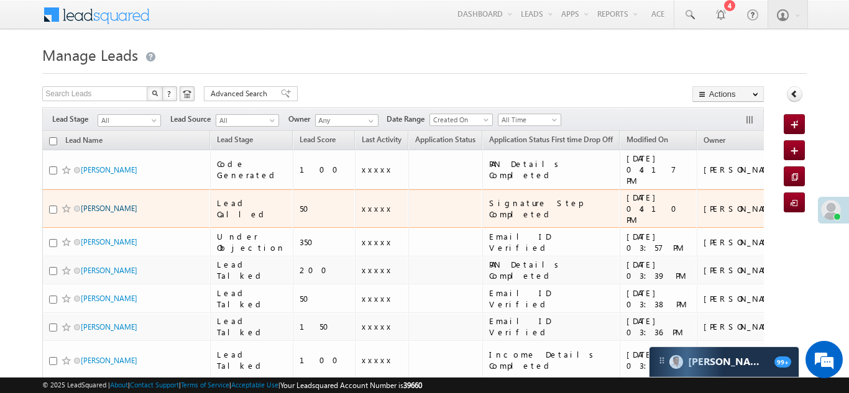
click at [101, 204] on link "[PERSON_NAME]" at bounding box center [109, 208] width 57 height 9
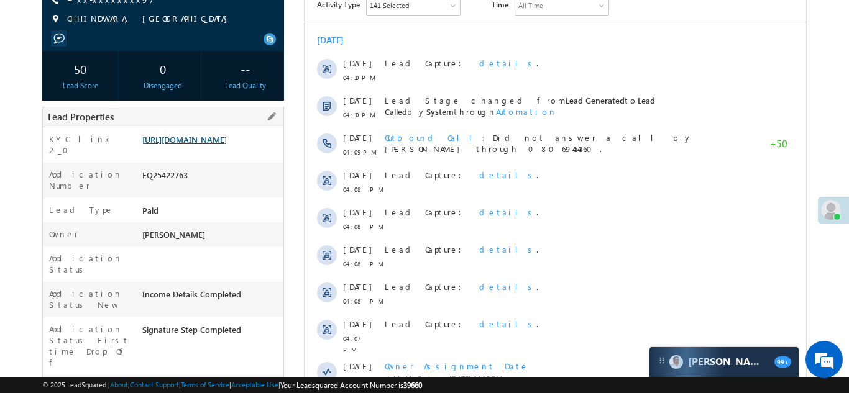
click at [201, 145] on link "[URL][DOMAIN_NAME]" at bounding box center [184, 139] width 84 height 11
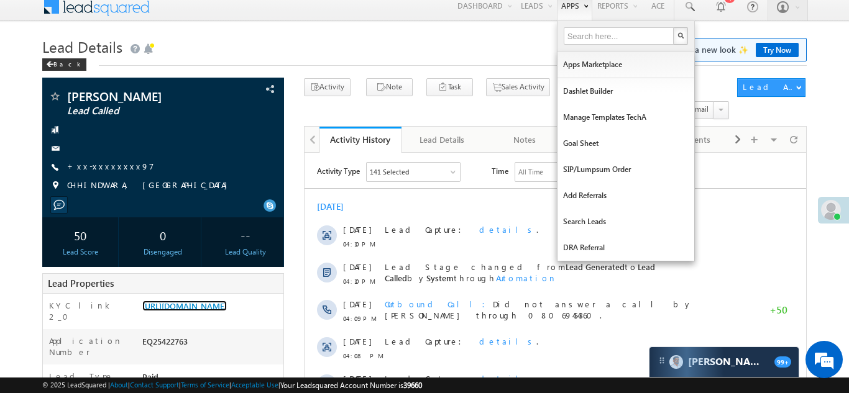
scroll to position [6, 0]
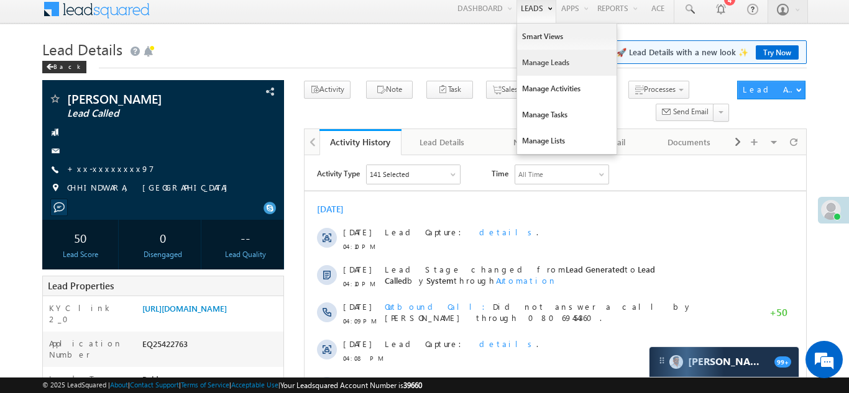
click at [529, 65] on link "Manage Leads" at bounding box center [566, 63] width 99 height 26
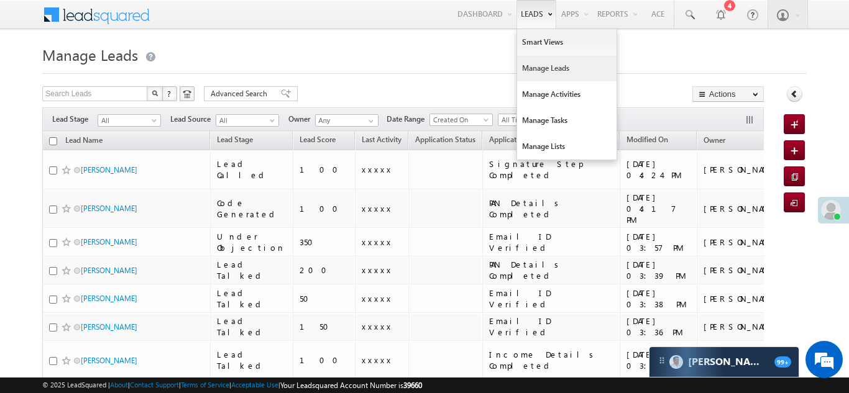
click at [535, 68] on link "Manage Leads" at bounding box center [566, 68] width 99 height 26
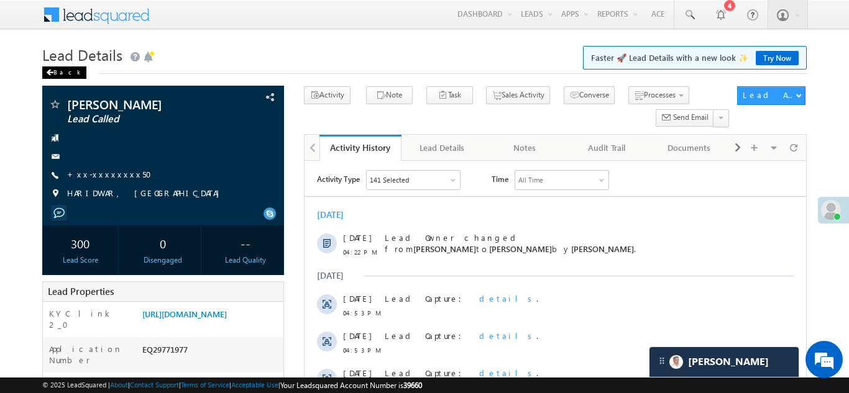
click at [57, 73] on div "Back" at bounding box center [64, 72] width 44 height 12
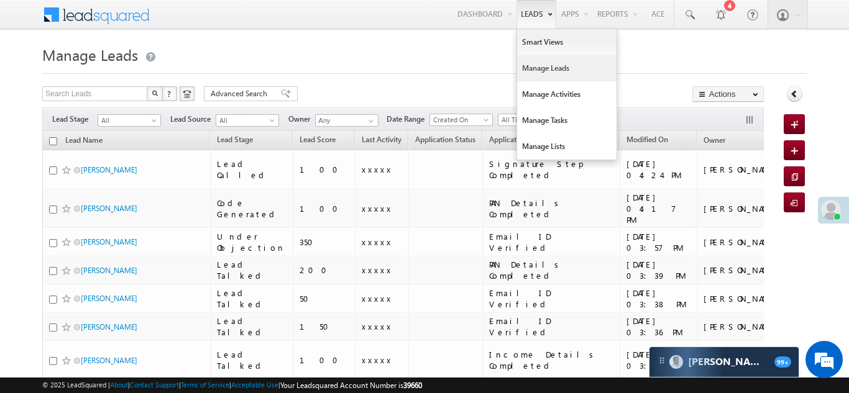
click at [542, 65] on link "Manage Leads" at bounding box center [566, 68] width 99 height 26
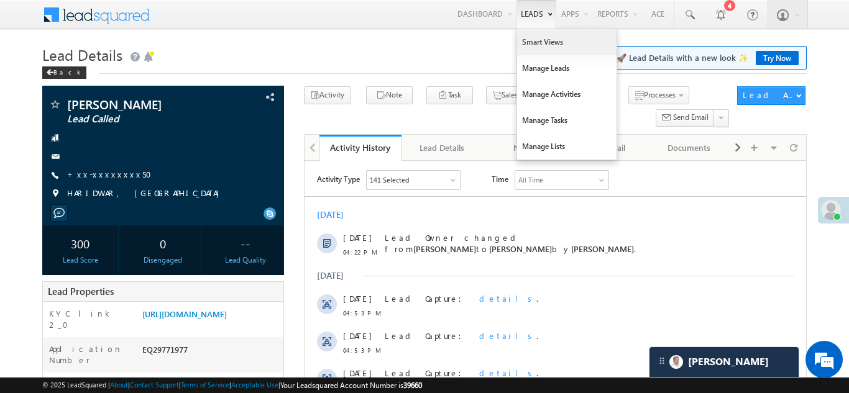
click at [537, 45] on link "Smart Views" at bounding box center [566, 42] width 99 height 26
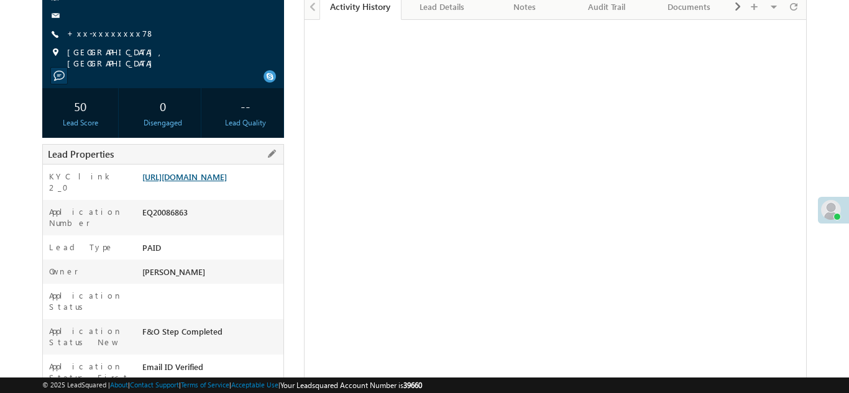
scroll to position [141, 0]
click at [203, 180] on link "https://angelbroking1-pk3em7sa.customui-test.leadsquared.com?leadId=51c67f27-57…" at bounding box center [184, 176] width 84 height 11
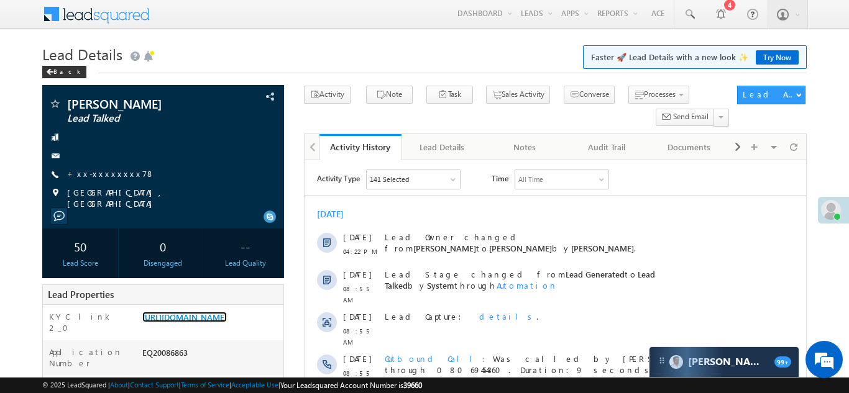
scroll to position [0, 0]
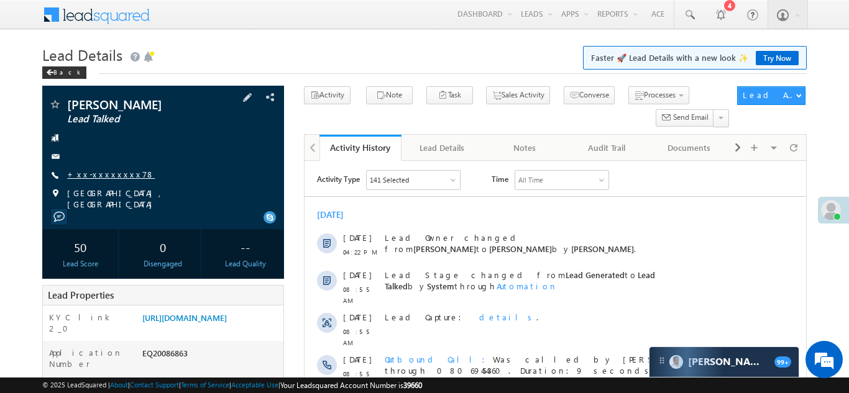
click at [101, 171] on link "+xx-xxxxxxxx78" at bounding box center [111, 174] width 88 height 11
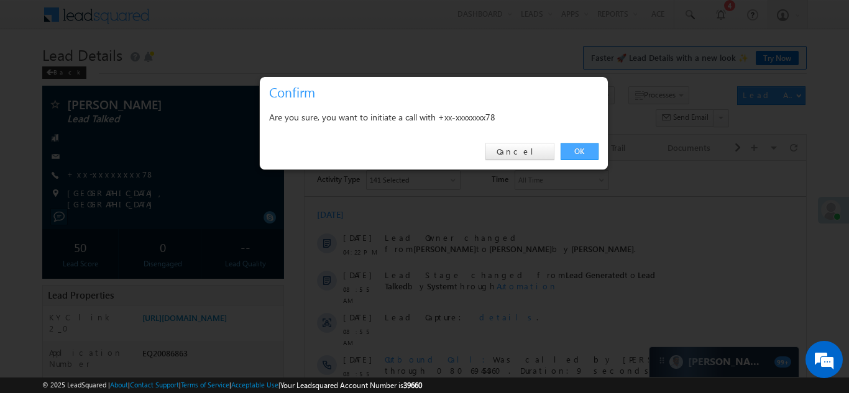
click at [574, 149] on link "OK" at bounding box center [579, 151] width 38 height 17
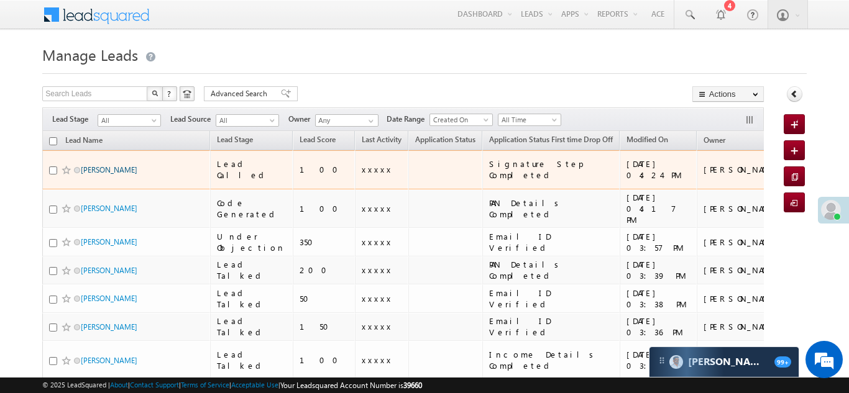
click at [96, 165] on link "[PERSON_NAME]" at bounding box center [109, 169] width 57 height 9
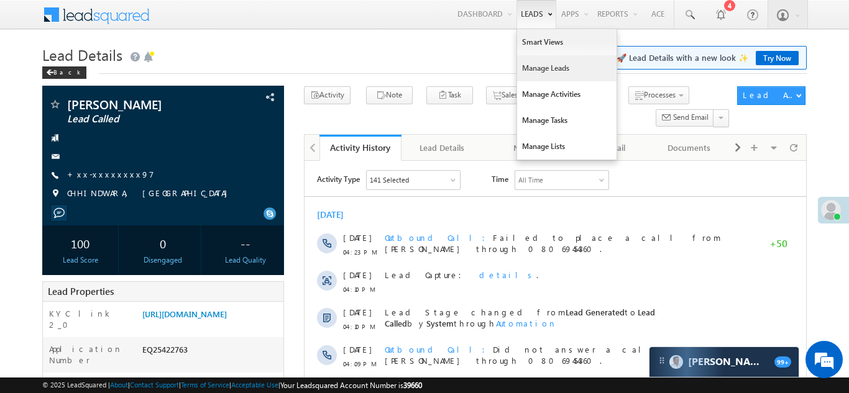
click at [531, 71] on link "Manage Leads" at bounding box center [566, 68] width 99 height 26
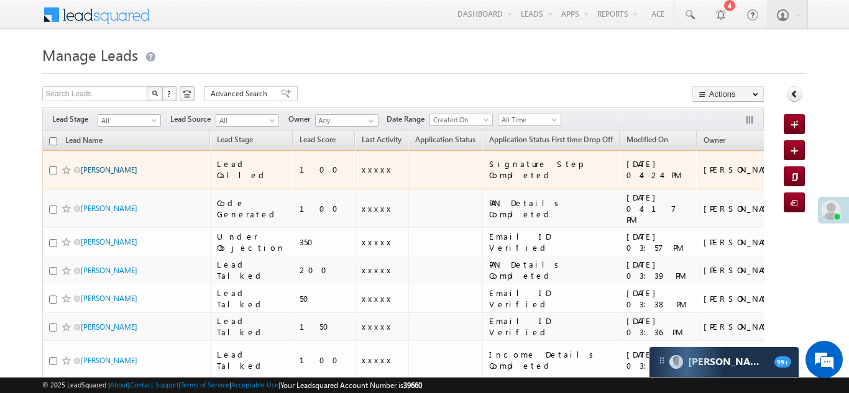
click at [94, 165] on link "[PERSON_NAME]" at bounding box center [109, 169] width 57 height 9
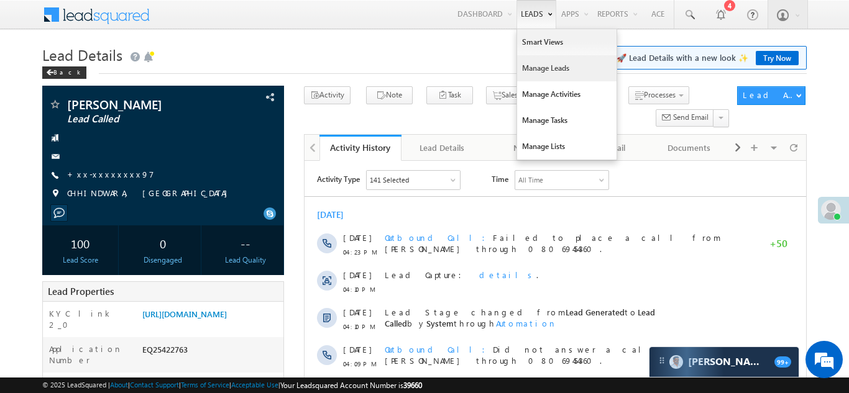
click at [539, 68] on link "Manage Leads" at bounding box center [566, 68] width 99 height 26
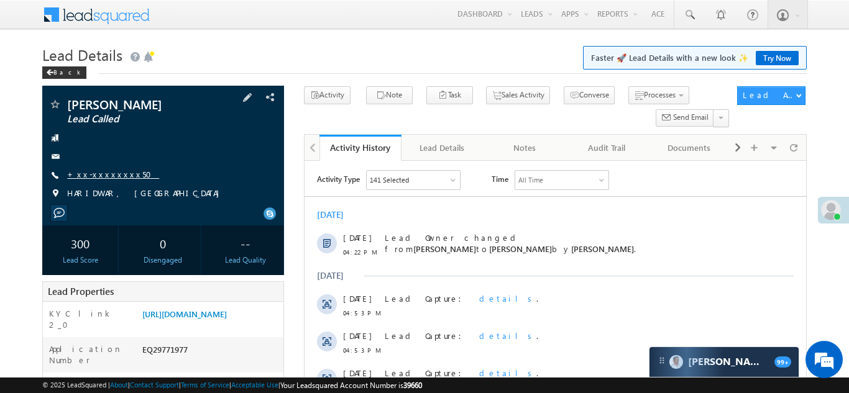
click at [97, 170] on link "+xx-xxxxxxxx50" at bounding box center [113, 174] width 92 height 11
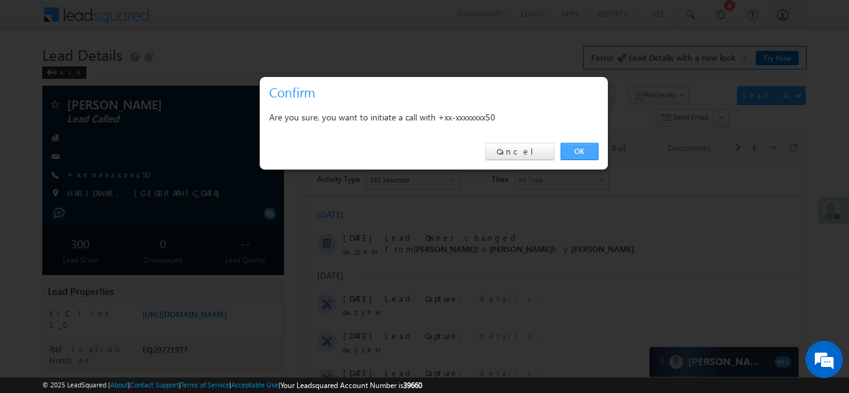
click at [578, 153] on link "OK" at bounding box center [579, 151] width 38 height 17
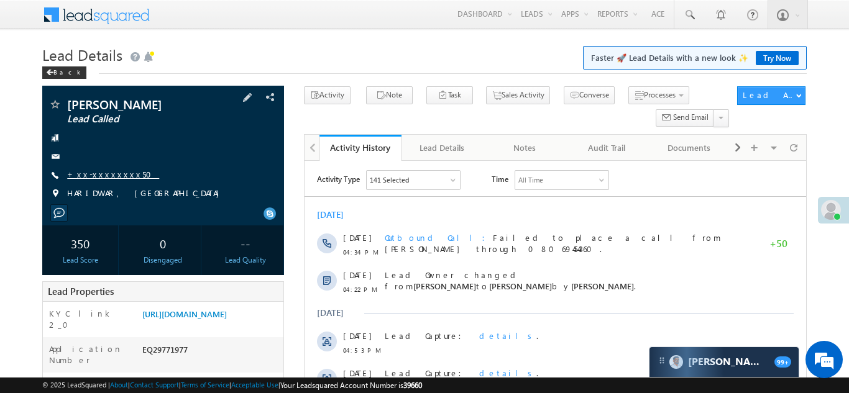
click at [99, 173] on link "+xx-xxxxxxxx50" at bounding box center [113, 174] width 92 height 11
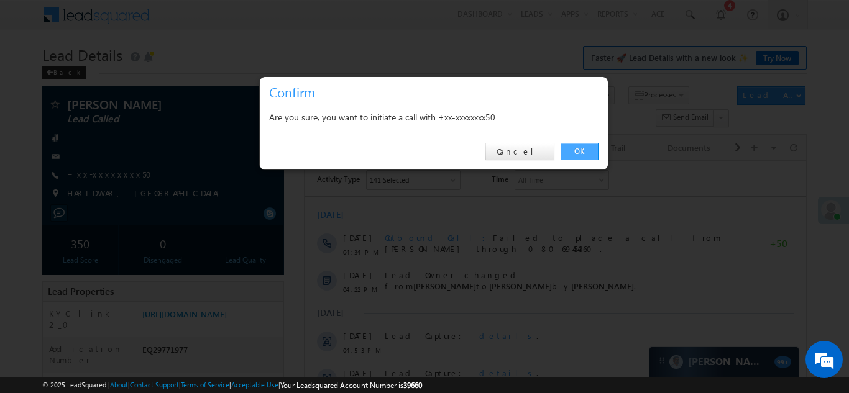
click at [573, 150] on link "OK" at bounding box center [579, 151] width 38 height 17
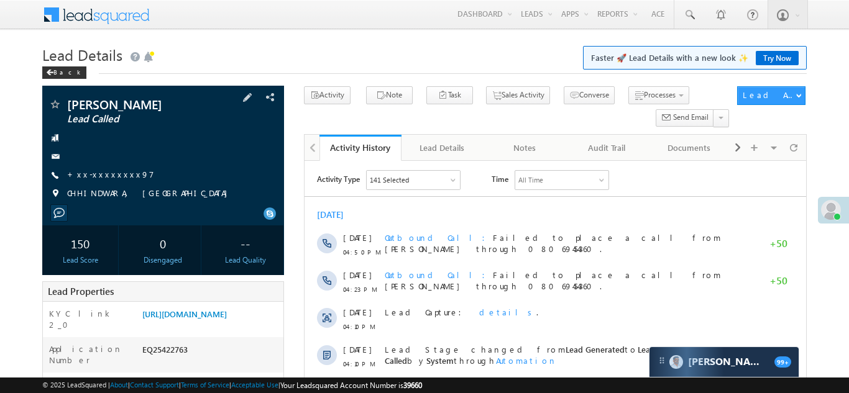
click at [103, 168] on div "Rooplal pandram Lead Called +xx-xxxxxxxx97" at bounding box center [162, 152] width 229 height 108
click at [104, 176] on link "+xx-xxxxxxxx97" at bounding box center [110, 174] width 87 height 11
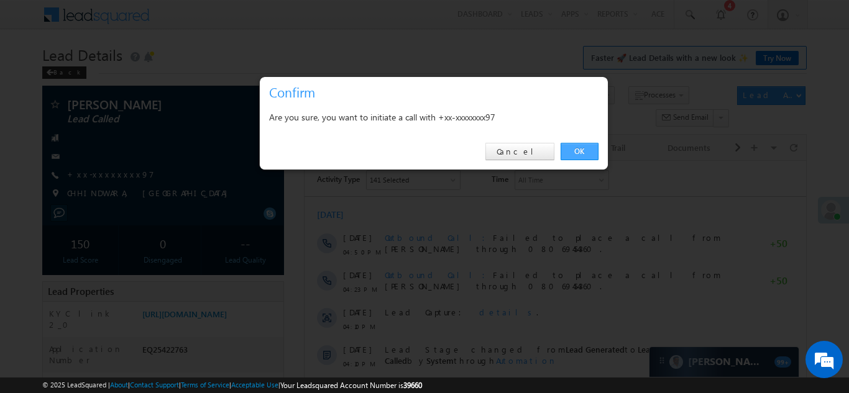
click at [575, 151] on link "OK" at bounding box center [579, 151] width 38 height 17
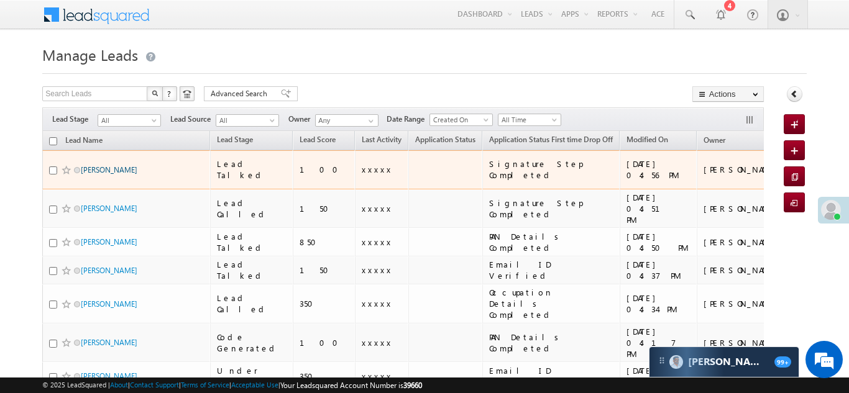
click at [91, 165] on link "[PERSON_NAME]" at bounding box center [109, 169] width 57 height 9
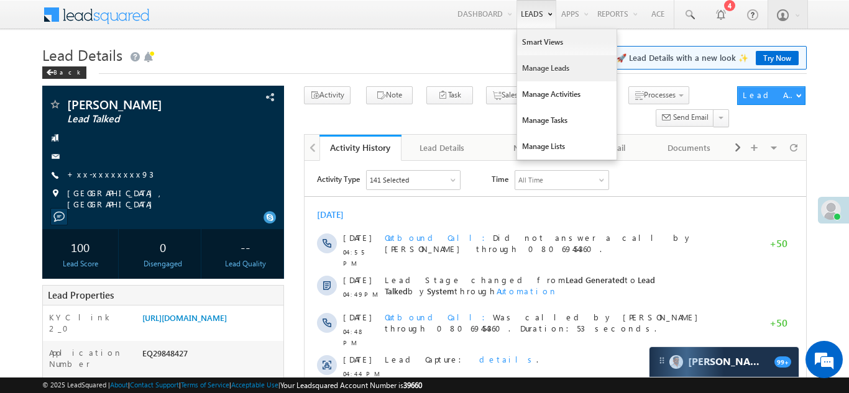
click at [532, 65] on link "Manage Leads" at bounding box center [566, 68] width 99 height 26
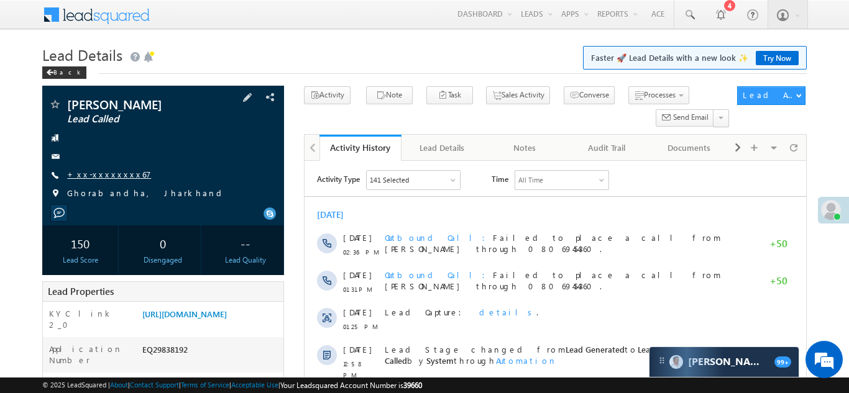
click at [98, 175] on link "+xx-xxxxxxxx67" at bounding box center [109, 174] width 84 height 11
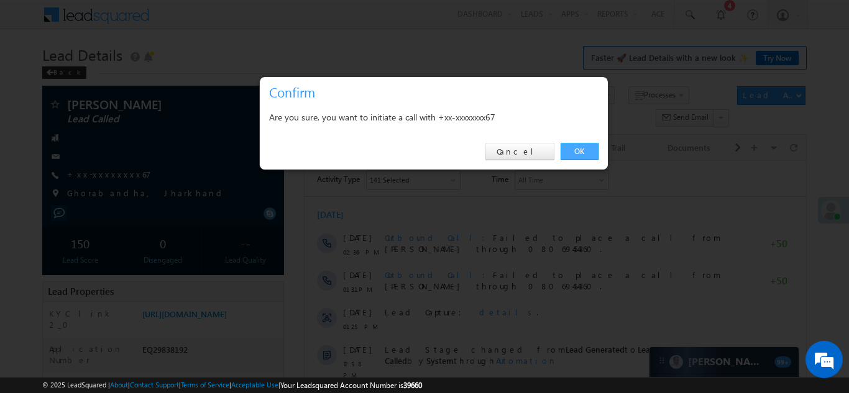
click at [576, 152] on link "OK" at bounding box center [579, 151] width 38 height 17
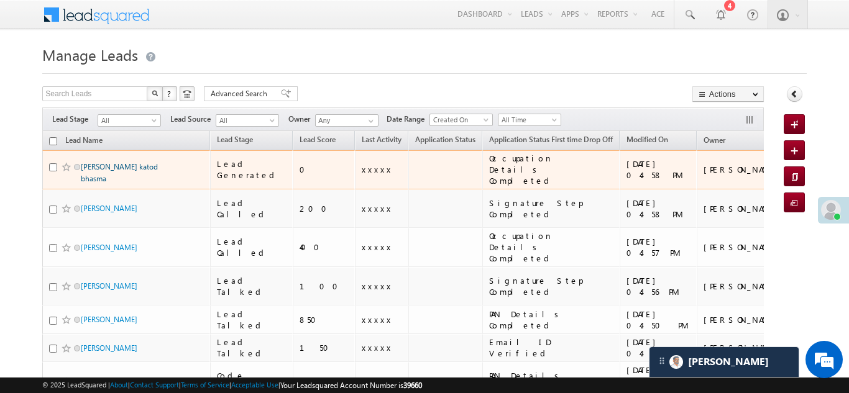
click at [100, 163] on link "[PERSON_NAME] katod bhasma" at bounding box center [119, 172] width 77 height 21
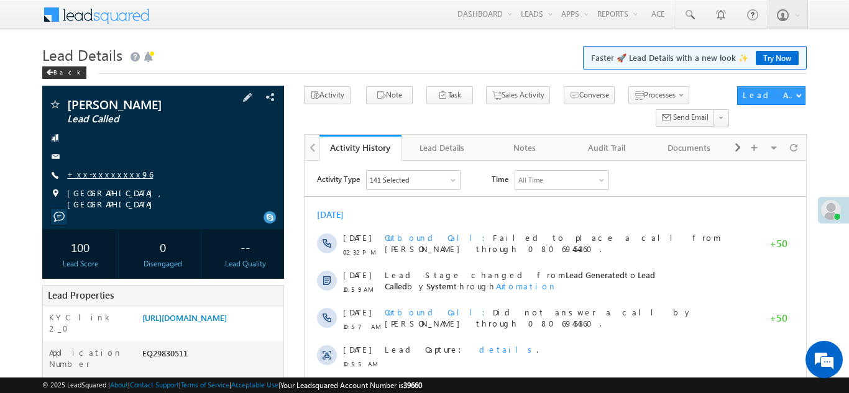
click at [97, 171] on link "+xx-xxxxxxxx96" at bounding box center [110, 174] width 86 height 11
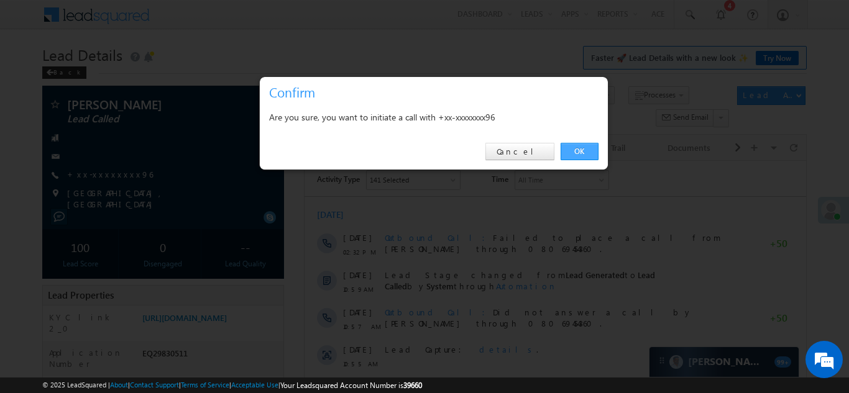
click at [584, 153] on link "OK" at bounding box center [579, 151] width 38 height 17
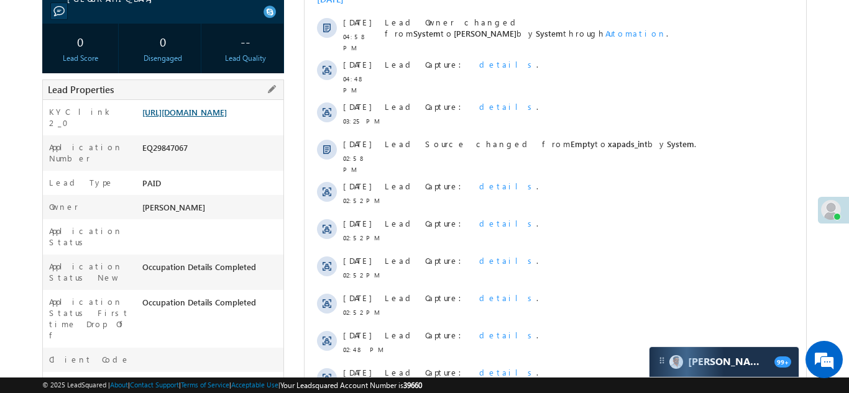
click at [206, 107] on link "[URL][DOMAIN_NAME]" at bounding box center [184, 112] width 84 height 11
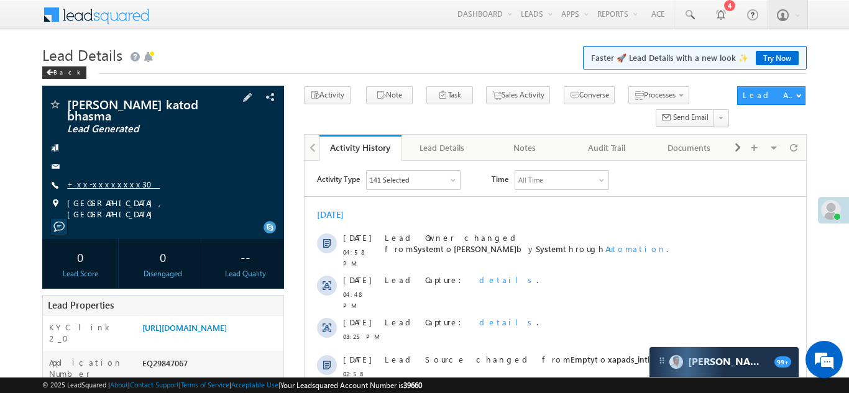
click at [96, 179] on link "+xx-xxxxxxxx30" at bounding box center [113, 184] width 93 height 11
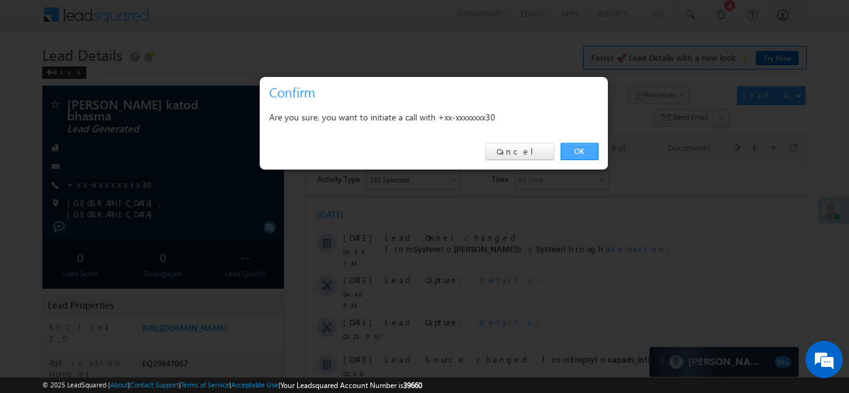
click at [574, 149] on link "OK" at bounding box center [579, 151] width 38 height 17
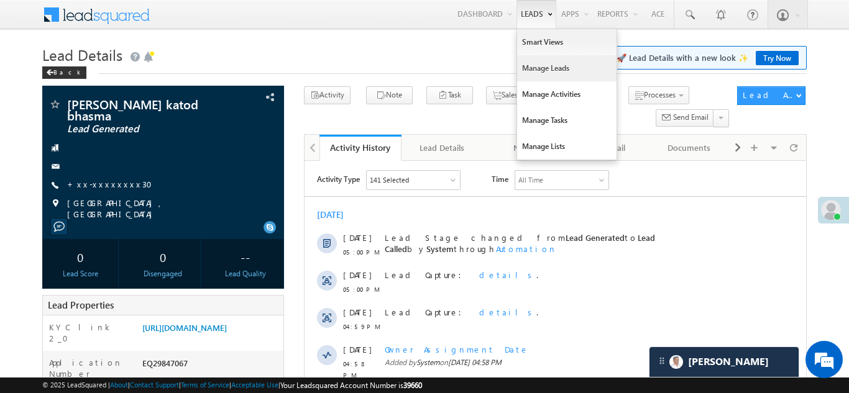
click at [527, 67] on link "Manage Leads" at bounding box center [566, 68] width 99 height 26
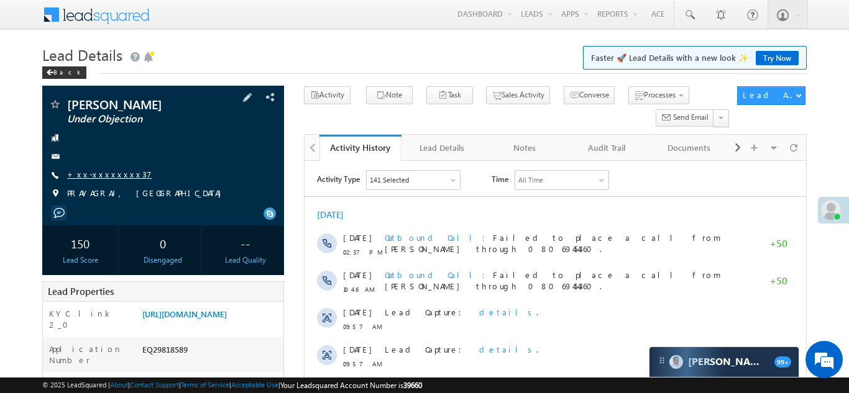
click at [109, 176] on link "+xx-xxxxxxxx37" at bounding box center [109, 174] width 84 height 11
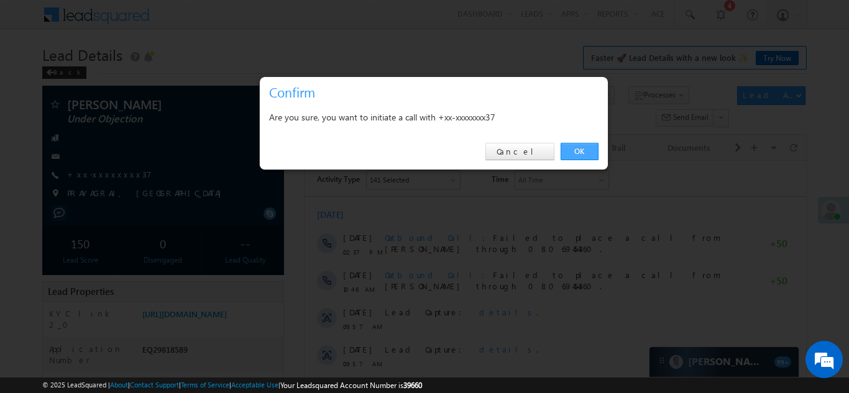
click at [576, 152] on link "OK" at bounding box center [579, 151] width 38 height 17
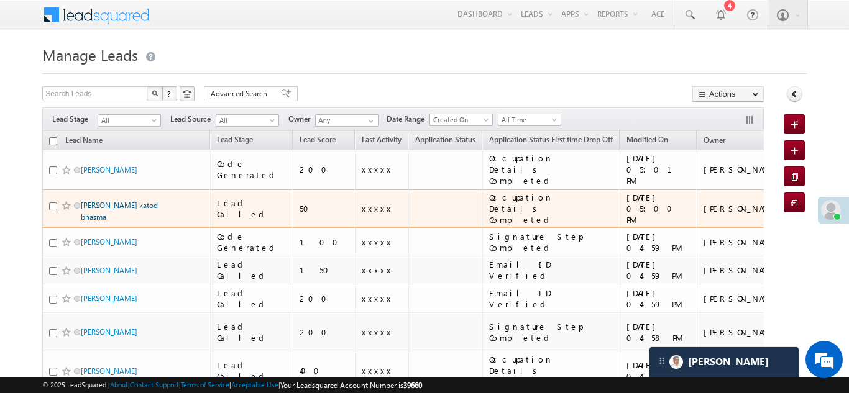
click at [111, 201] on link "[PERSON_NAME] katod bhasma" at bounding box center [119, 211] width 77 height 21
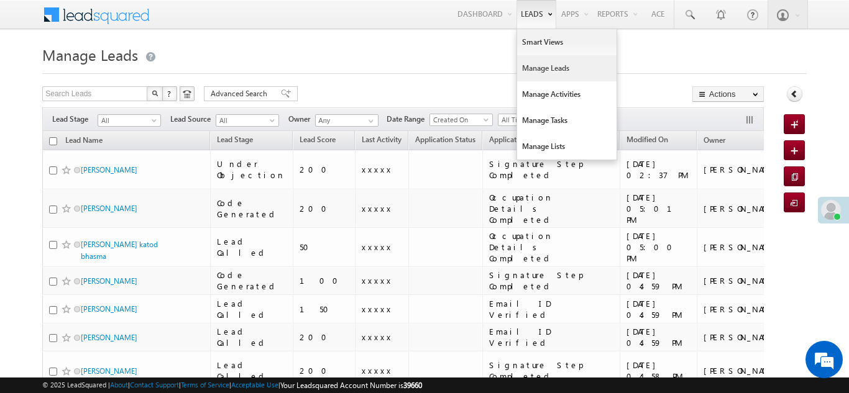
click at [524, 9] on link "Leads" at bounding box center [536, 14] width 40 height 29
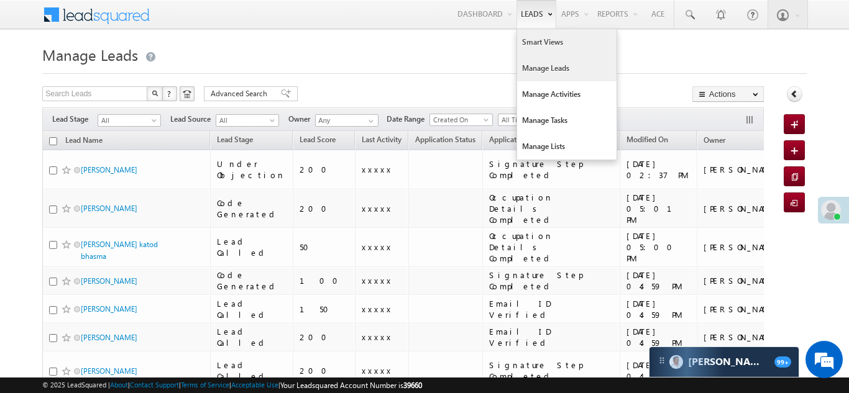
click at [527, 37] on link "Smart Views" at bounding box center [566, 42] width 99 height 26
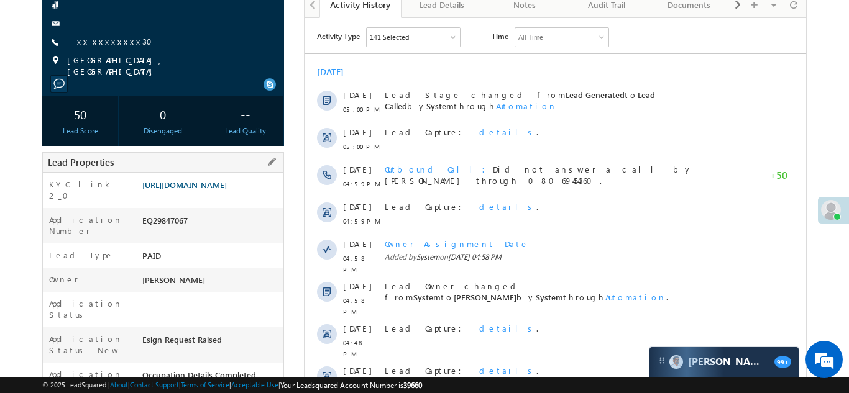
click at [197, 189] on link "[URL][DOMAIN_NAME]" at bounding box center [184, 185] width 84 height 11
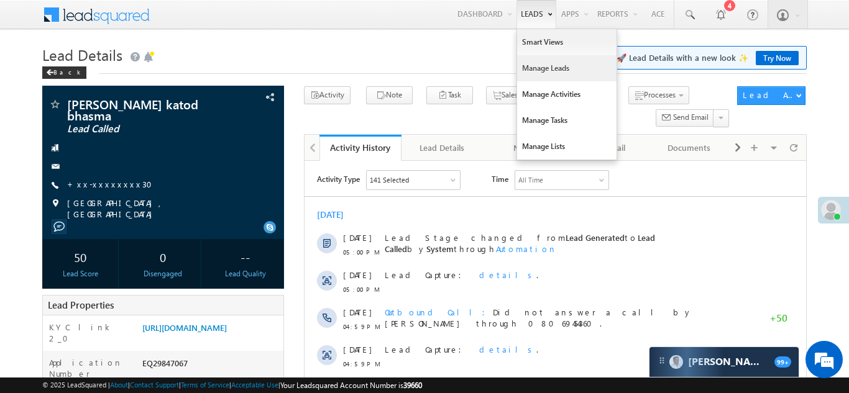
click at [532, 70] on link "Manage Leads" at bounding box center [566, 68] width 99 height 26
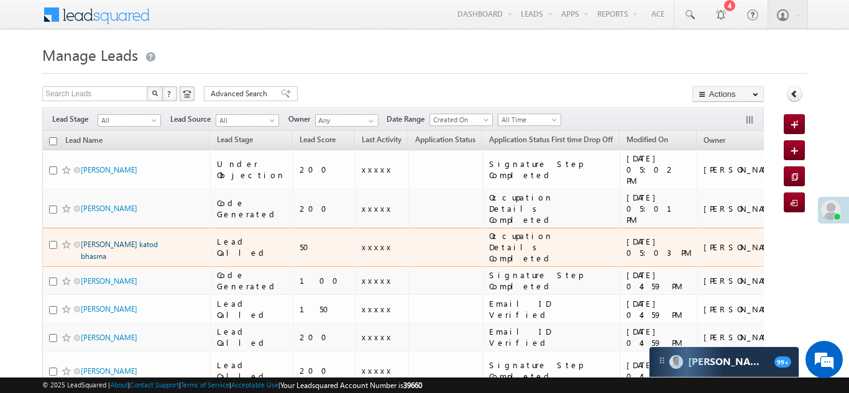
click at [100, 240] on link "[PERSON_NAME] katod bhasma" at bounding box center [119, 250] width 77 height 21
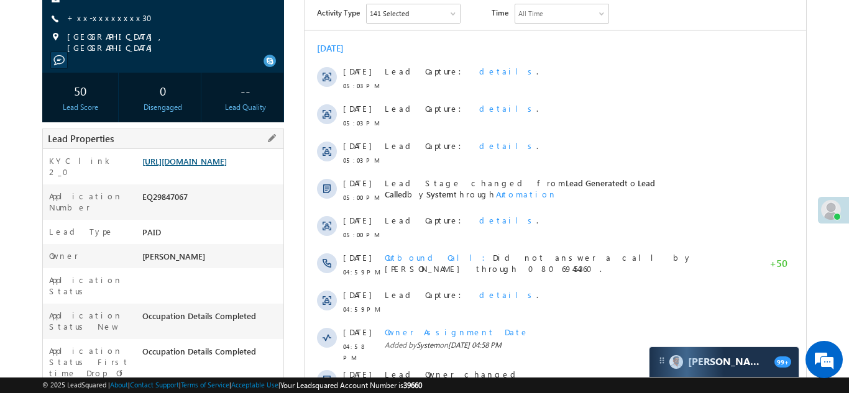
click at [208, 156] on link "https://angelbroking1-pk3em7sa.customui-test.leadsquared.com?leadId=ae371089-e5…" at bounding box center [184, 161] width 84 height 11
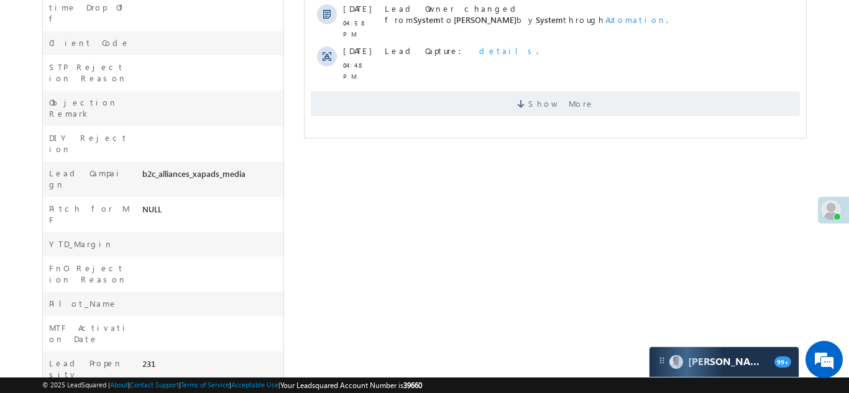
scroll to position [533, 0]
click at [508, 91] on span "Show More" at bounding box center [554, 103] width 489 height 25
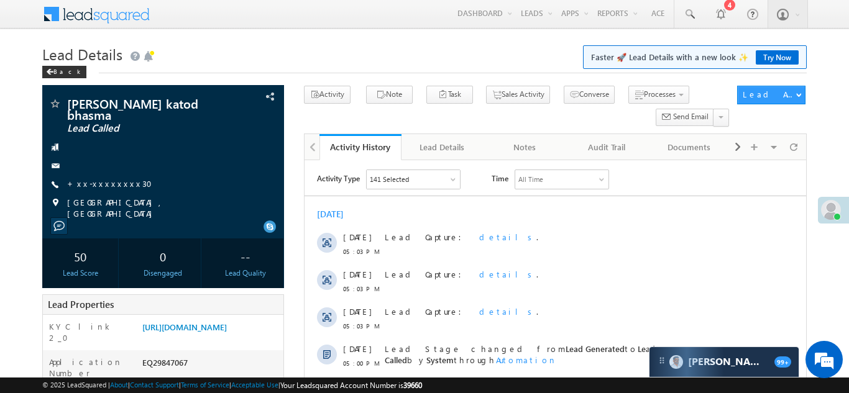
scroll to position [0, 0]
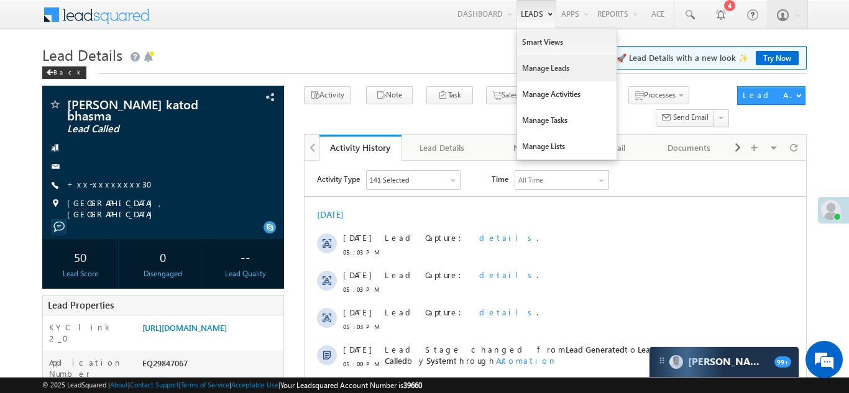
click at [533, 67] on link "Manage Leads" at bounding box center [566, 68] width 99 height 26
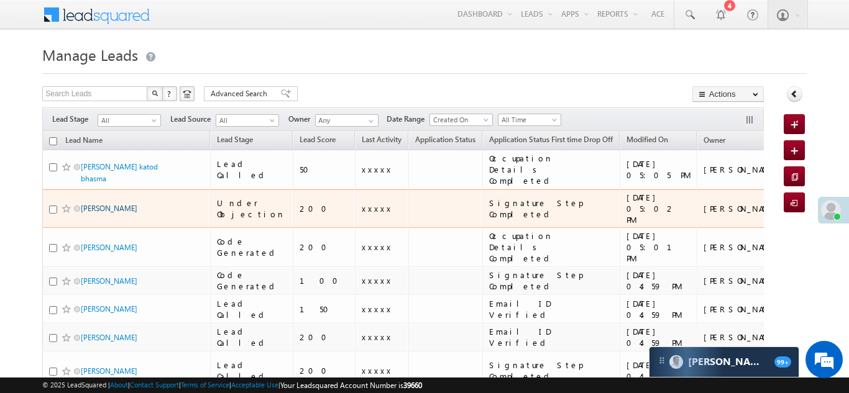
click at [99, 204] on link "Himanshu pandey" at bounding box center [109, 208] width 57 height 9
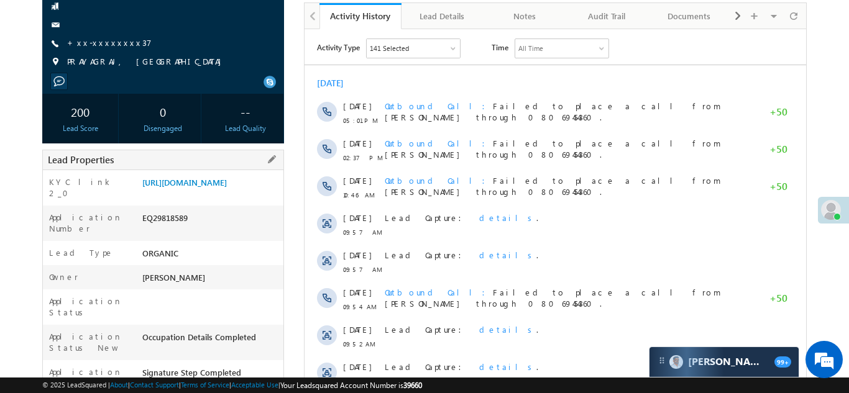
scroll to position [133, 0]
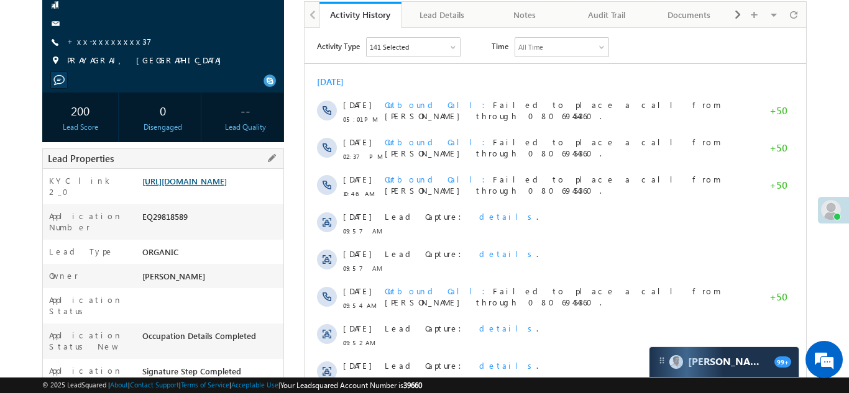
click at [203, 185] on link "[URL][DOMAIN_NAME]" at bounding box center [184, 181] width 84 height 11
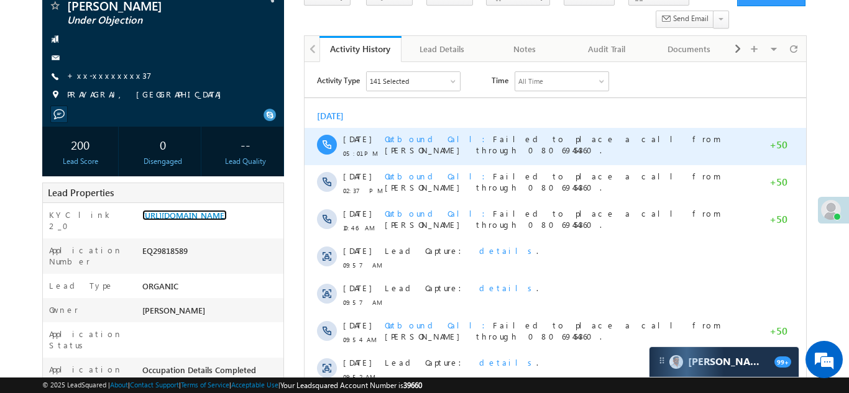
scroll to position [0, 0]
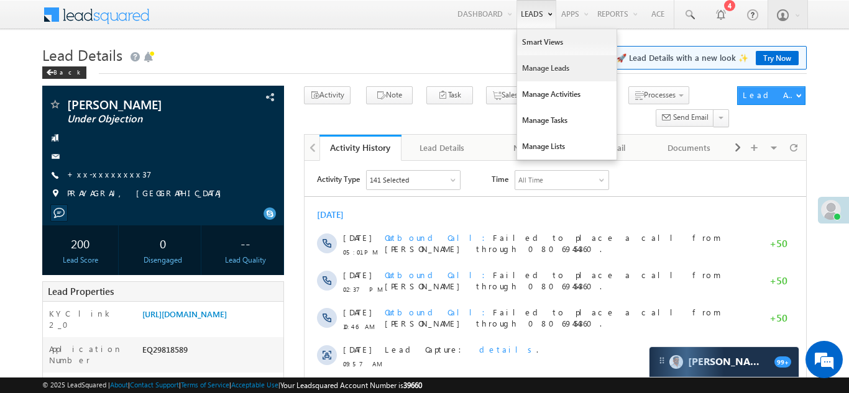
click at [527, 65] on link "Manage Leads" at bounding box center [566, 68] width 99 height 26
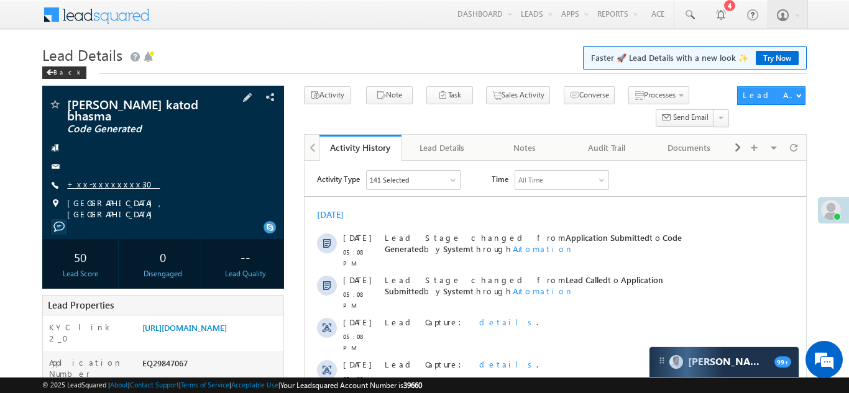
click at [97, 179] on link "+xx-xxxxxxxx30" at bounding box center [113, 184] width 93 height 11
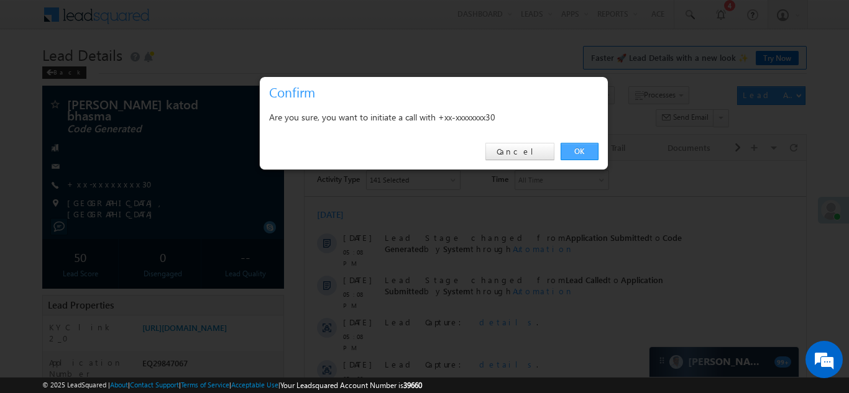
click at [580, 148] on link "OK" at bounding box center [579, 151] width 38 height 17
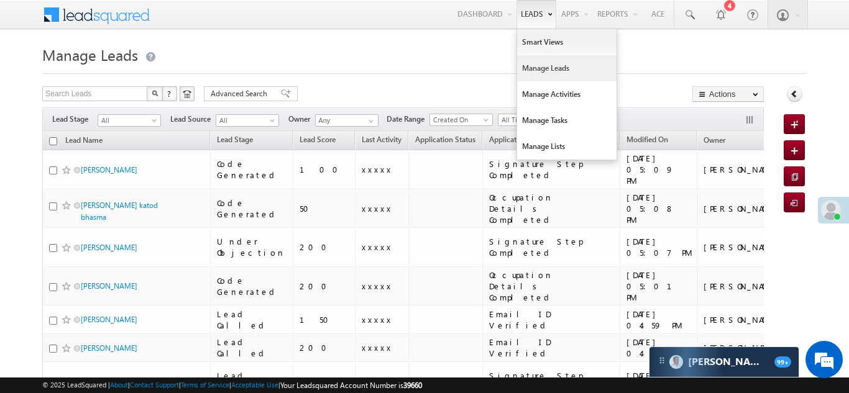
click at [533, 66] on link "Manage Leads" at bounding box center [566, 68] width 99 height 26
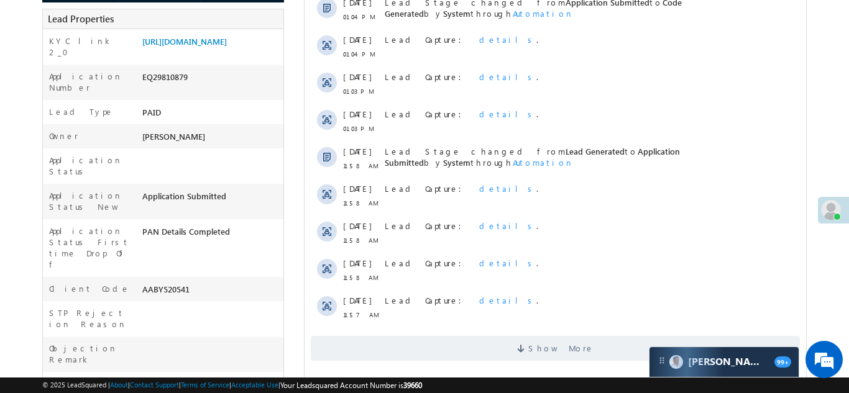
scroll to position [526, 0]
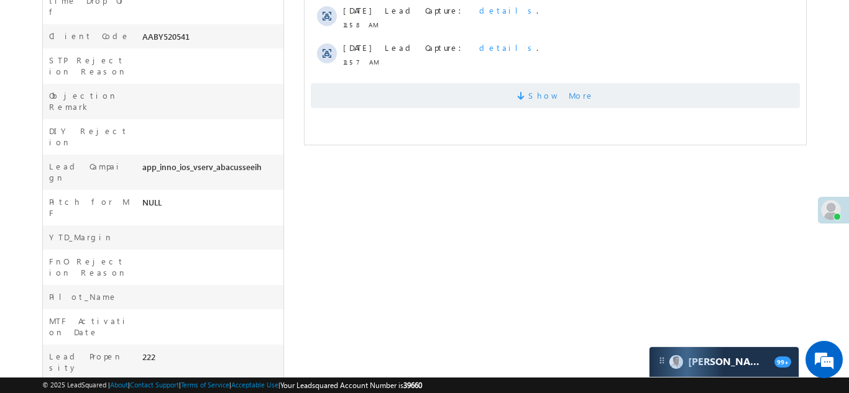
click at [489, 99] on span "Show More" at bounding box center [554, 95] width 489 height 25
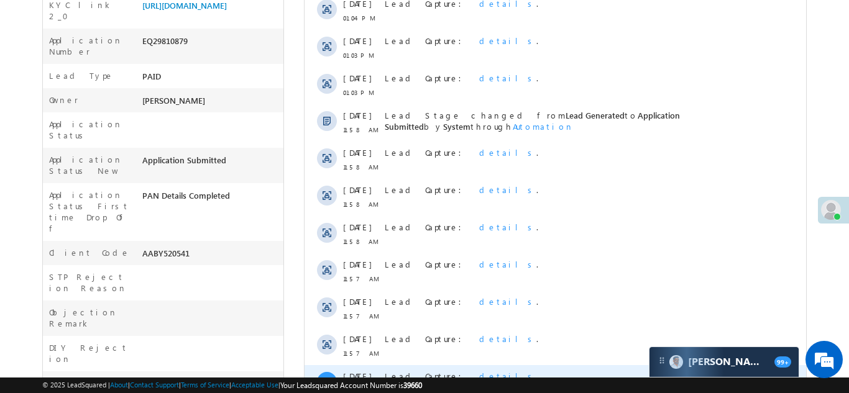
scroll to position [0, 0]
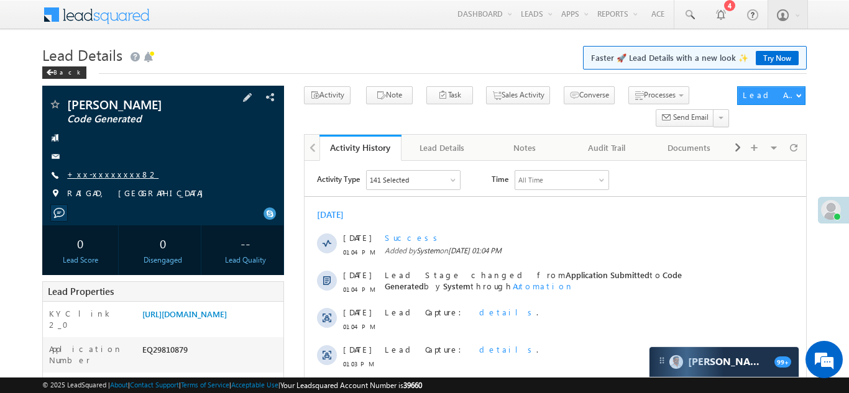
click at [104, 170] on link "+xx-xxxxxxxx82" at bounding box center [112, 174] width 91 height 11
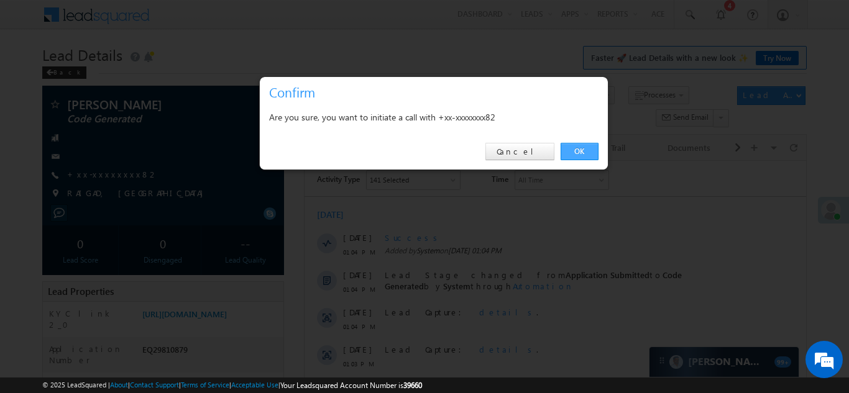
click at [575, 148] on link "OK" at bounding box center [579, 151] width 38 height 17
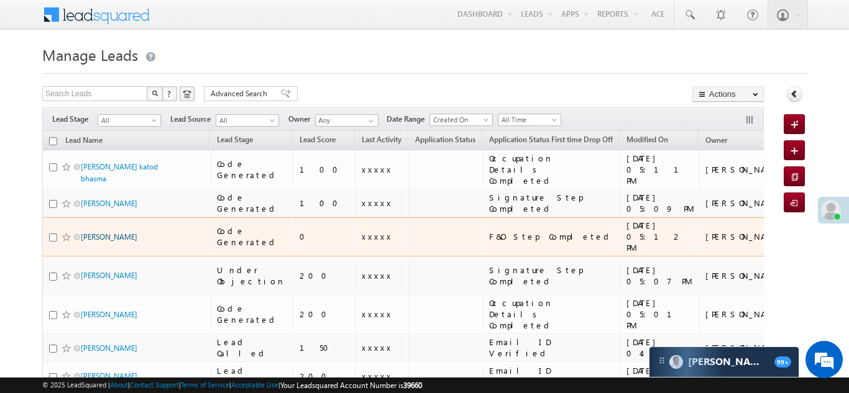
click at [96, 232] on link "Suchitra" at bounding box center [109, 236] width 57 height 9
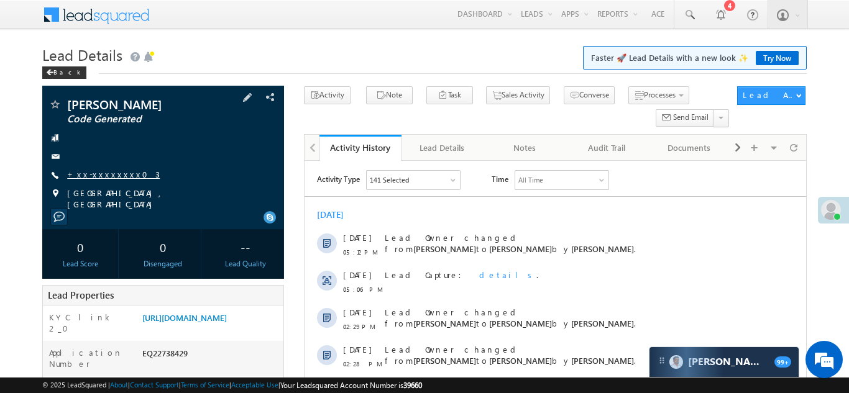
click at [101, 173] on link "+xx-xxxxxxxx03" at bounding box center [113, 174] width 93 height 11
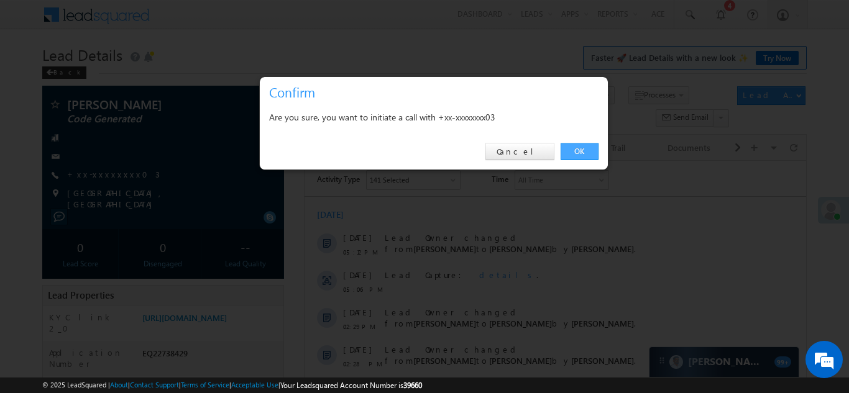
click at [581, 148] on link "OK" at bounding box center [579, 151] width 38 height 17
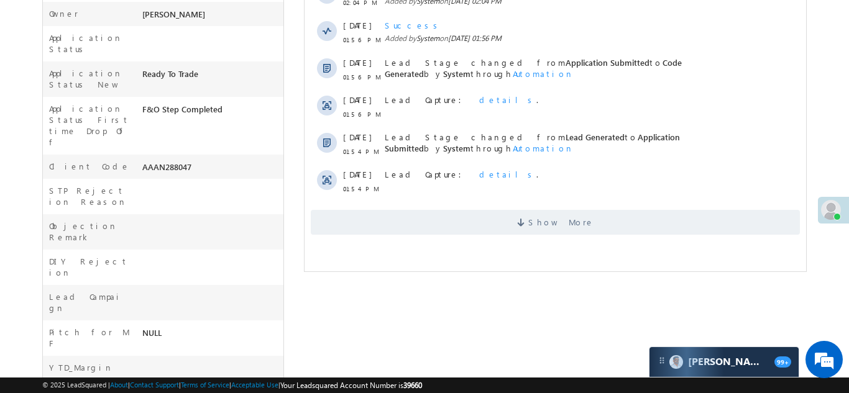
scroll to position [474, 0]
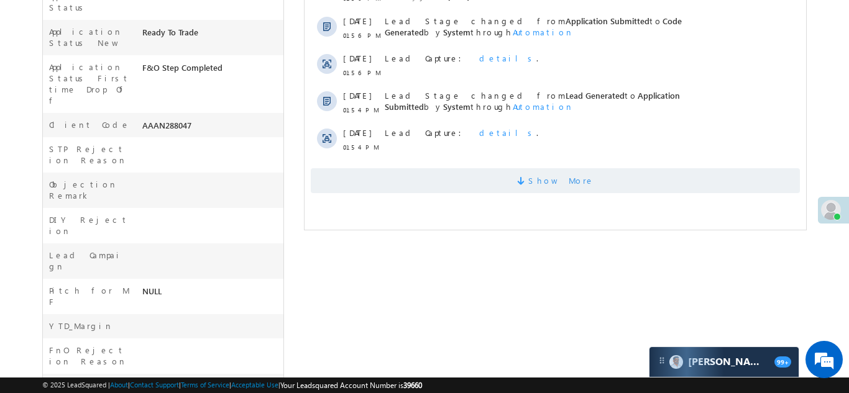
click at [481, 182] on span "Show More" at bounding box center [554, 180] width 489 height 25
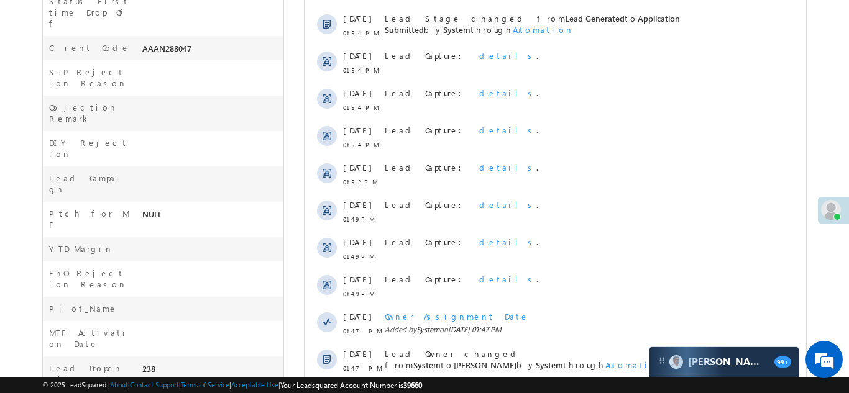
scroll to position [699, 0]
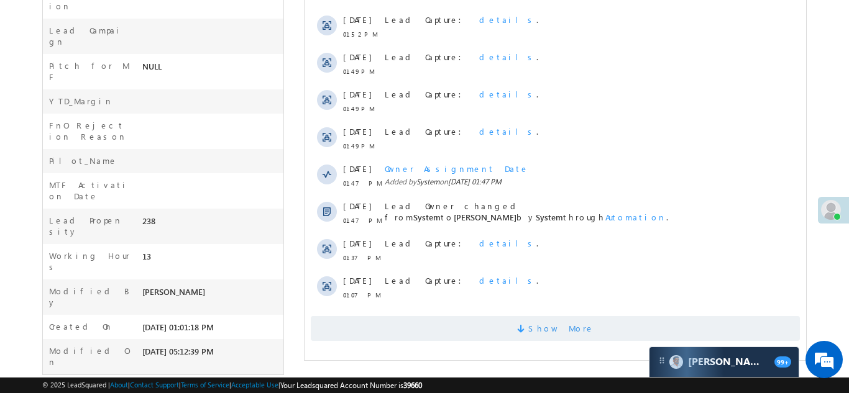
click at [522, 330] on span "Show More" at bounding box center [554, 328] width 489 height 25
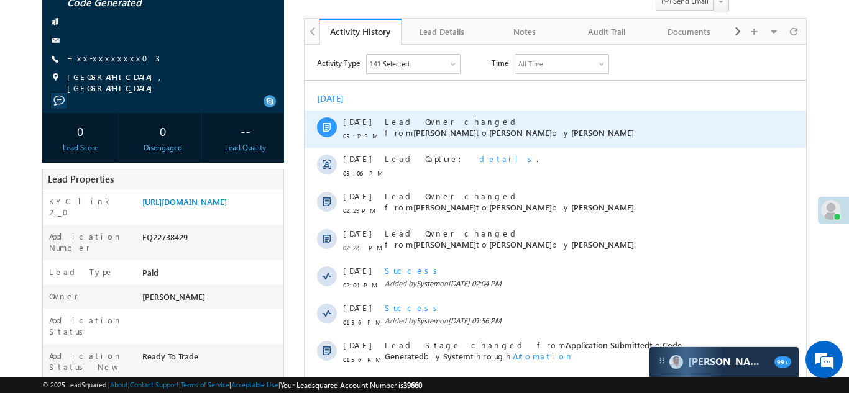
scroll to position [0, 0]
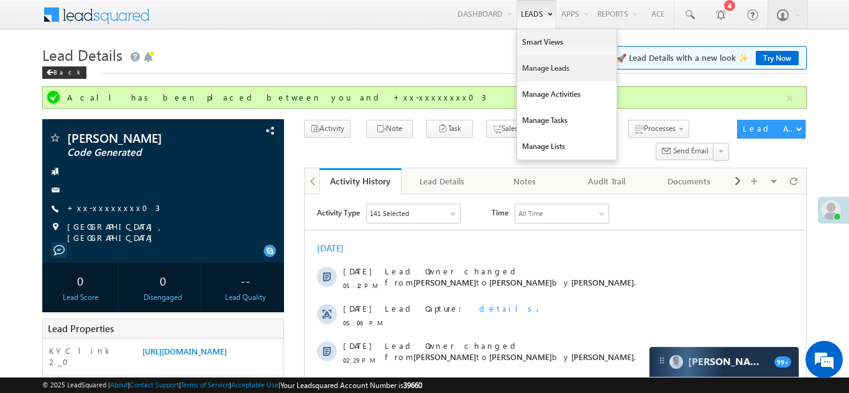
click at [533, 73] on link "Manage Leads" at bounding box center [566, 68] width 99 height 26
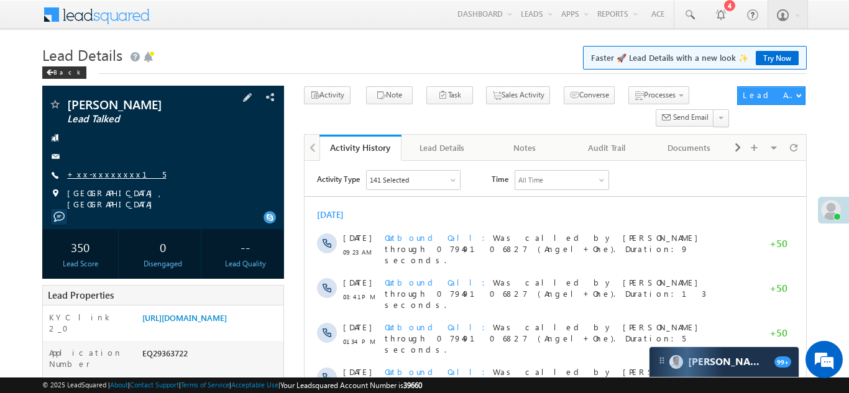
click at [84, 170] on link "+xx-xxxxxxxx15" at bounding box center [116, 174] width 99 height 11
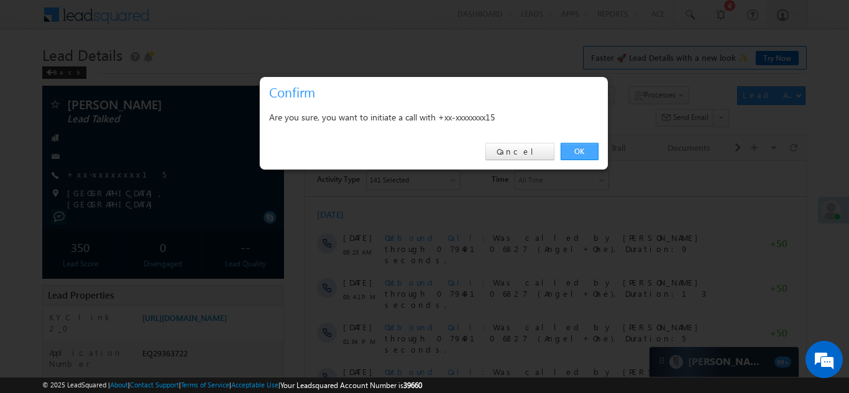
click at [580, 156] on link "OK" at bounding box center [579, 151] width 38 height 17
